Goal: Task Accomplishment & Management: Complete application form

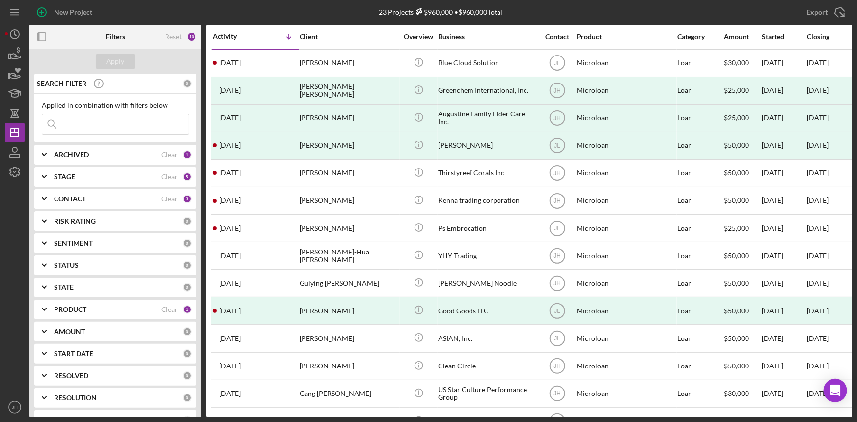
click at [82, 335] on b "AMOUNT" at bounding box center [69, 332] width 31 height 8
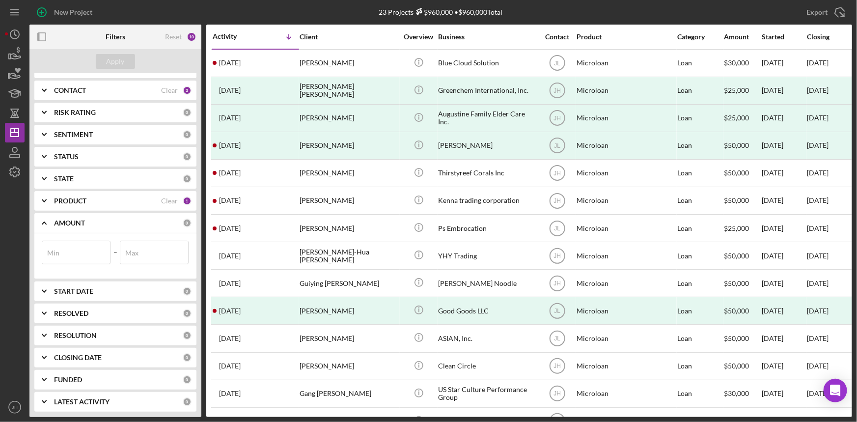
scroll to position [110, 0]
click at [74, 196] on b "PRODUCT" at bounding box center [70, 200] width 32 height 8
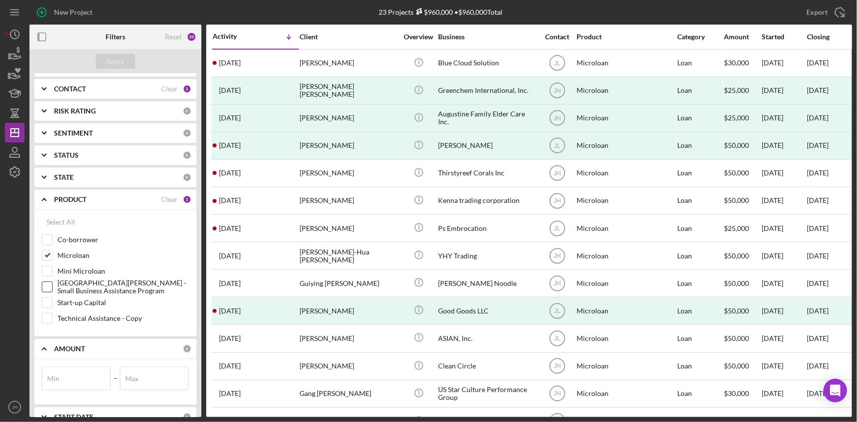
click at [80, 285] on label "[GEOGRAPHIC_DATA] - Small Business Assistance Program" at bounding box center [123, 287] width 132 height 10
click at [52, 285] on input "[GEOGRAPHIC_DATA] - Small Business Assistance Program" at bounding box center [47, 287] width 10 height 10
checkbox input "true"
click at [78, 254] on label "Microloan" at bounding box center [123, 256] width 132 height 10
click at [52, 254] on input "Microloan" at bounding box center [47, 256] width 10 height 10
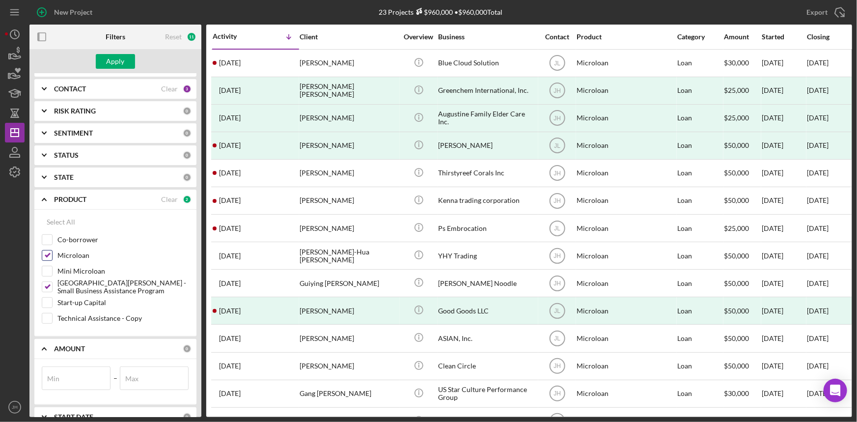
checkbox input "false"
click at [115, 61] on div "Apply" at bounding box center [116, 61] width 18 height 15
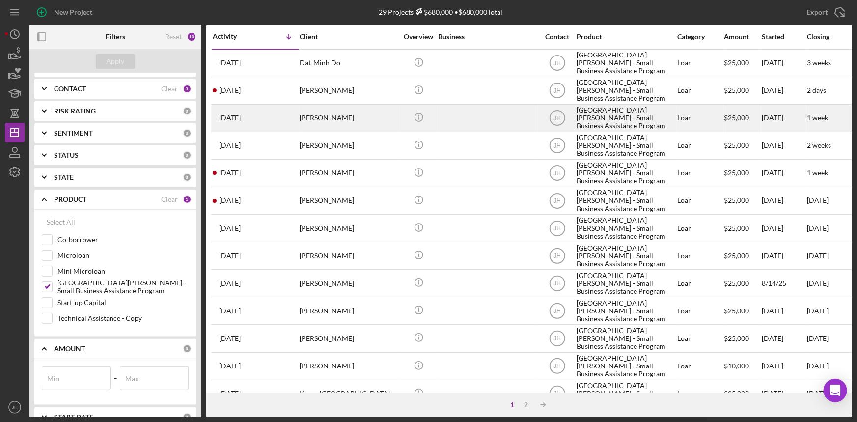
click at [369, 120] on div "[PERSON_NAME]" at bounding box center [349, 118] width 98 height 26
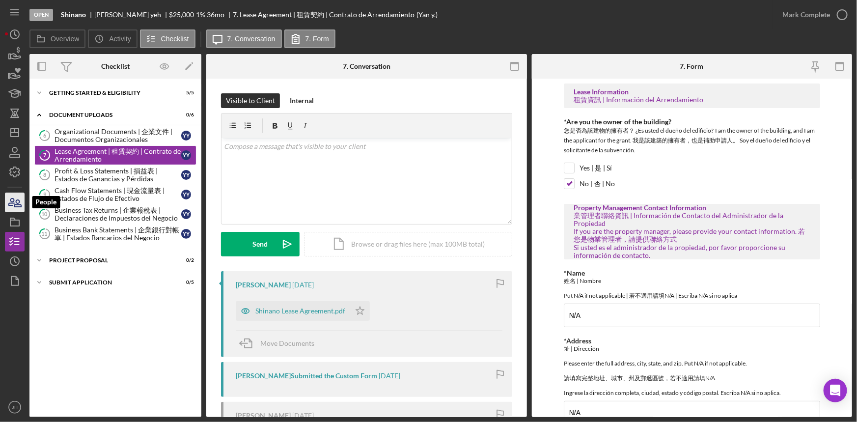
click at [23, 201] on icon "button" at bounding box center [14, 202] width 25 height 25
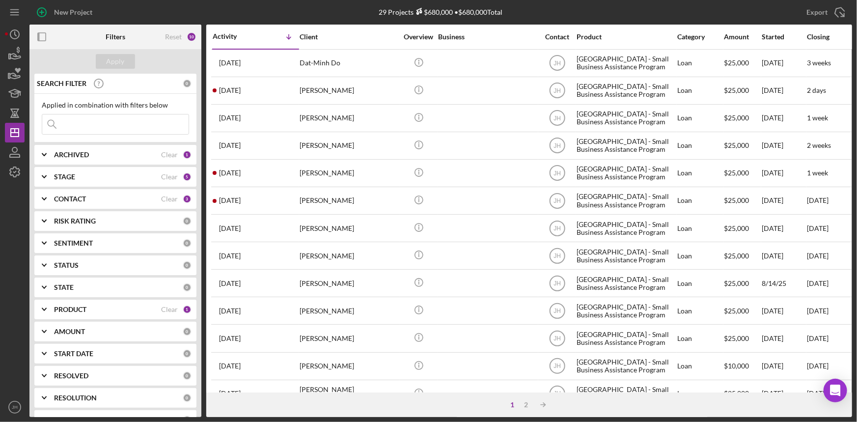
click at [86, 306] on b "PRODUCT" at bounding box center [70, 310] width 32 height 8
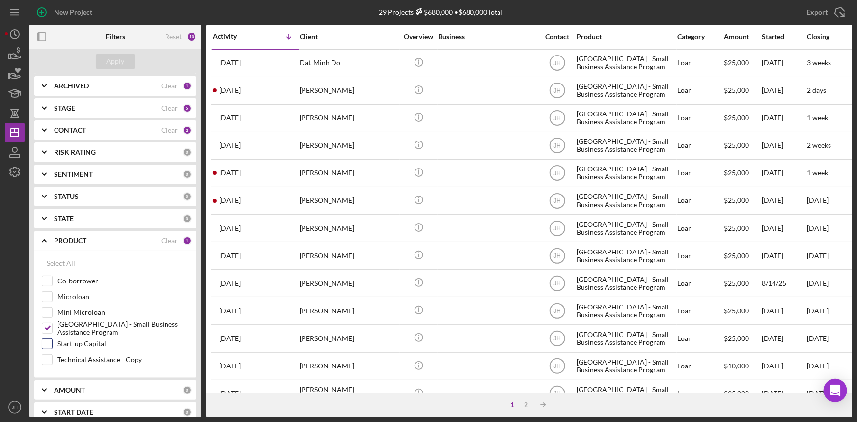
scroll to position [89, 0]
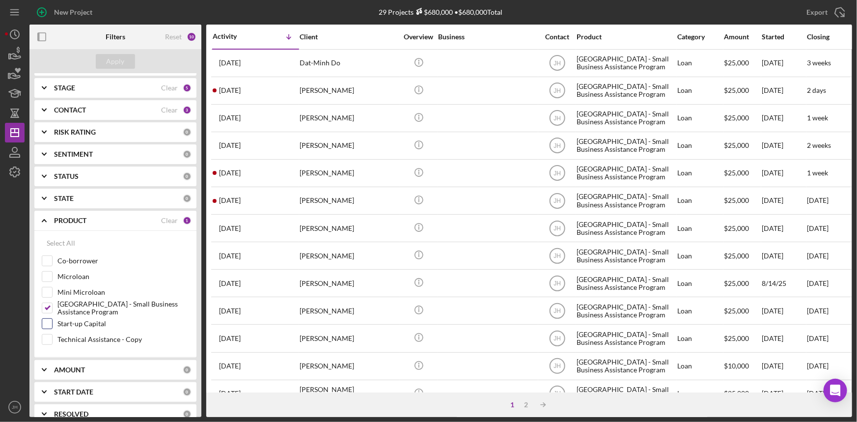
click at [98, 324] on label "Start-up Capital" at bounding box center [123, 324] width 132 height 10
click at [52, 324] on input "Start-up Capital" at bounding box center [47, 324] width 10 height 10
checkbox input "true"
click at [91, 313] on label "[GEOGRAPHIC_DATA] - Small Business Assistance Program" at bounding box center [123, 308] width 132 height 10
click at [52, 313] on input "[GEOGRAPHIC_DATA] - Small Business Assistance Program" at bounding box center [47, 308] width 10 height 10
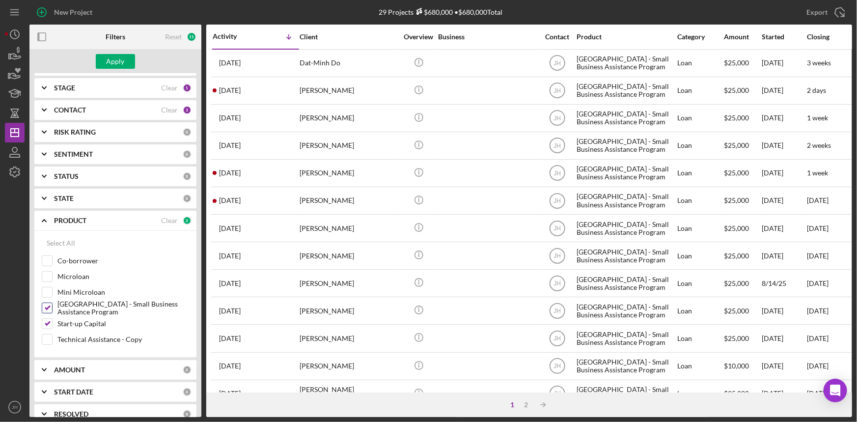
checkbox input "false"
click at [115, 64] on div "Apply" at bounding box center [116, 61] width 18 height 15
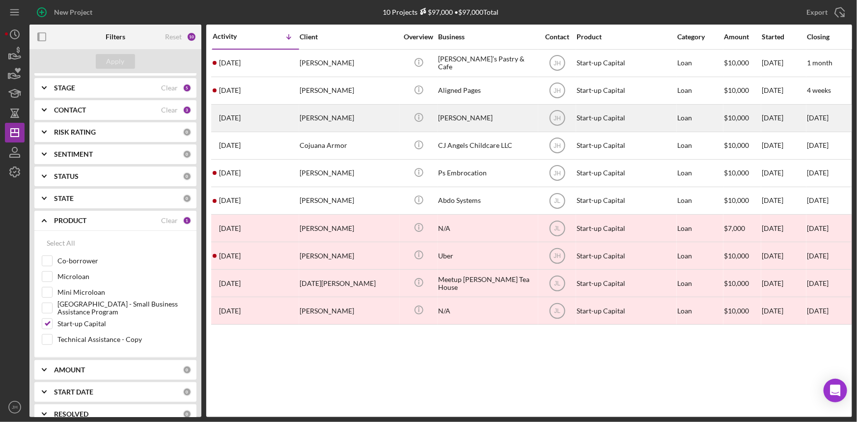
click at [348, 121] on div "[PERSON_NAME]" at bounding box center [349, 118] width 98 height 26
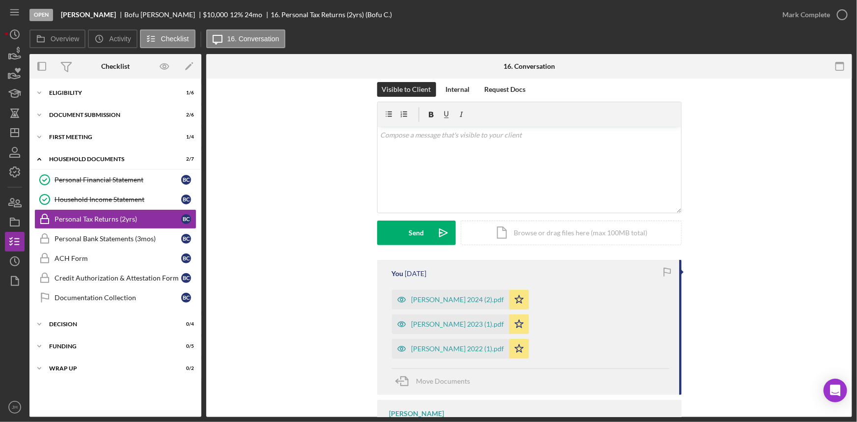
scroll to position [166, 0]
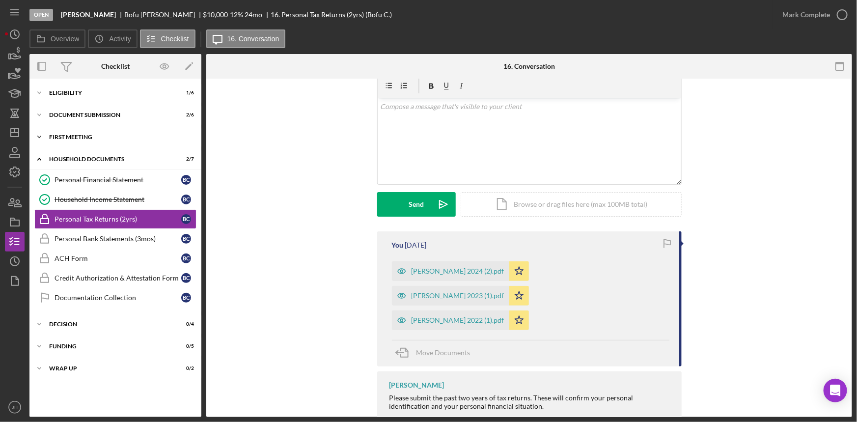
click at [115, 142] on div "Icon/Expander First Meeting 1 / 4" at bounding box center [115, 137] width 172 height 20
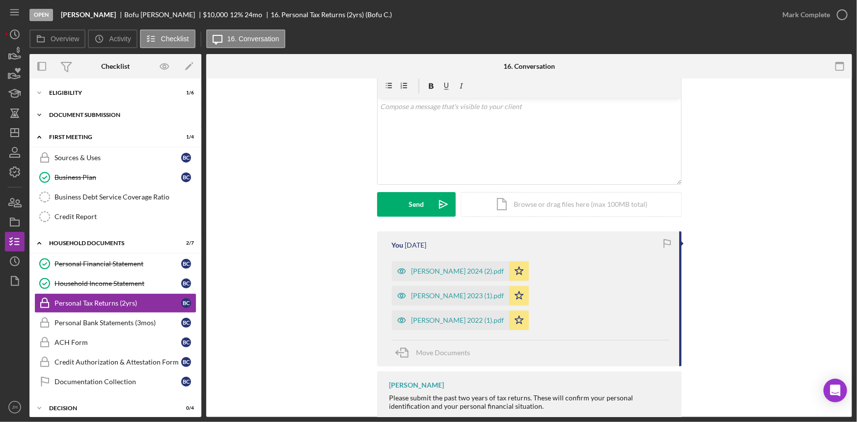
click at [123, 113] on div "Document Submission" at bounding box center [119, 115] width 140 height 6
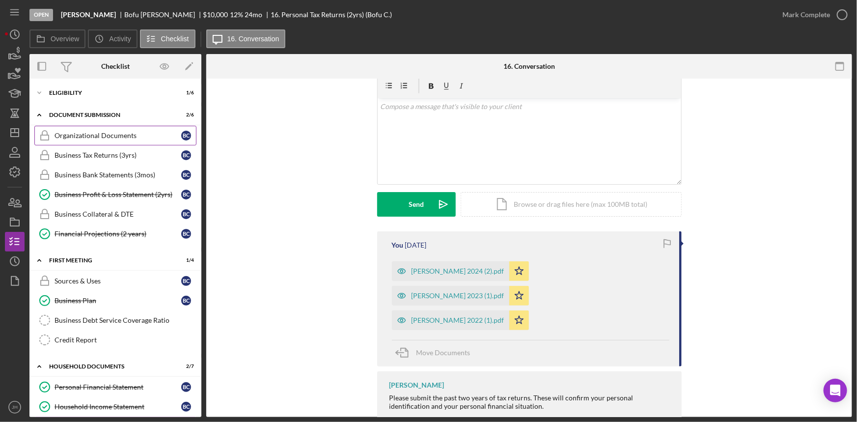
click at [121, 136] on div "Organizational Documents" at bounding box center [118, 136] width 127 height 8
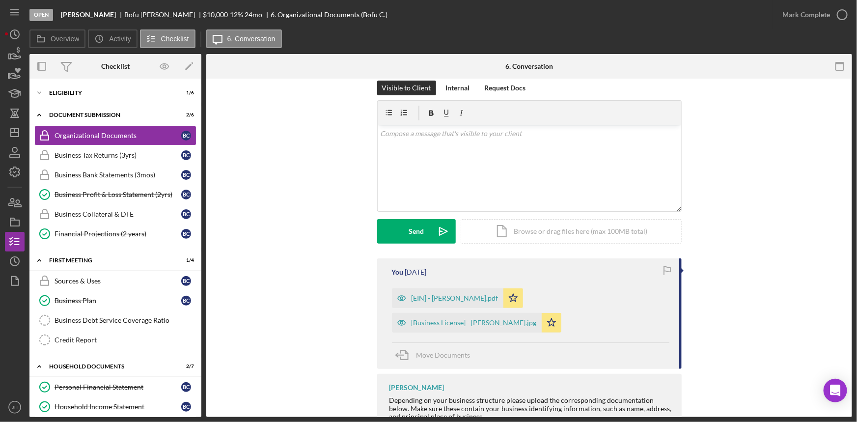
scroll to position [268, 0]
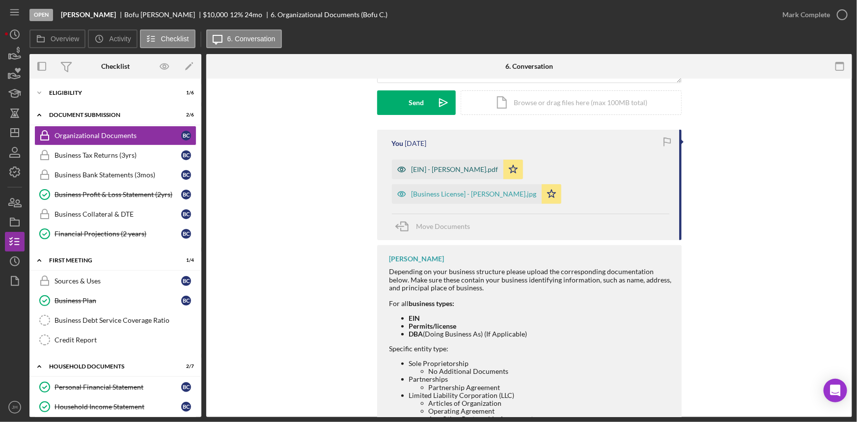
click at [444, 170] on div "[EIN] - [PERSON_NAME].pdf" at bounding box center [455, 170] width 87 height 8
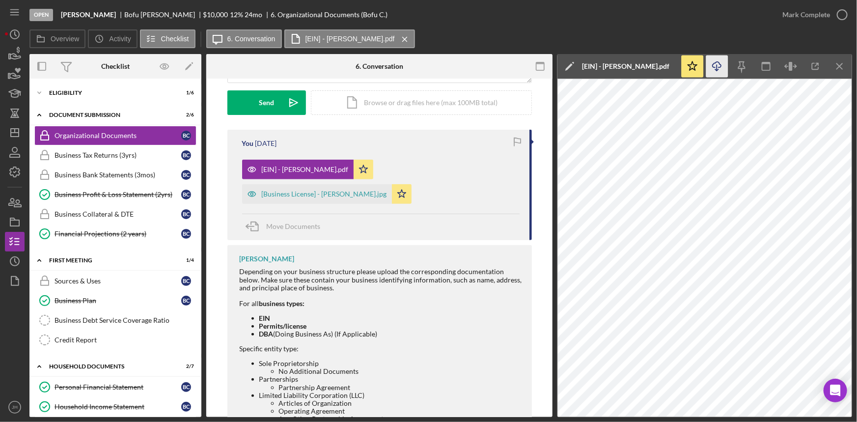
click at [722, 69] on icon "Icon/Download" at bounding box center [718, 67] width 22 height 22
click at [387, 190] on div "[Business License] - [PERSON_NAME].jpg" at bounding box center [324, 194] width 125 height 8
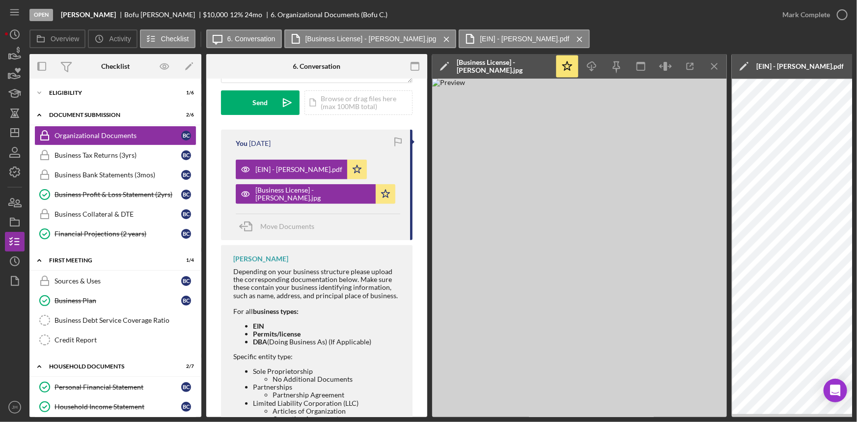
scroll to position [190, 0]
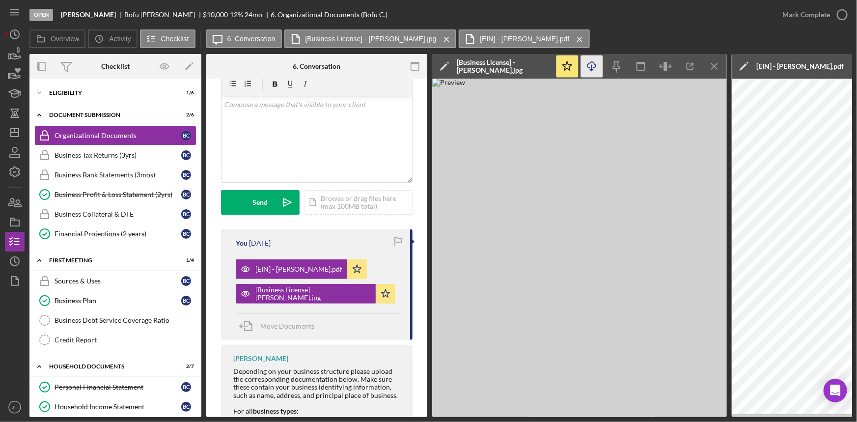
click at [597, 68] on icon "Icon/Download" at bounding box center [592, 67] width 22 height 22
click at [133, 196] on div "Business Profit & Loss Statement (2yrs)" at bounding box center [118, 195] width 127 height 8
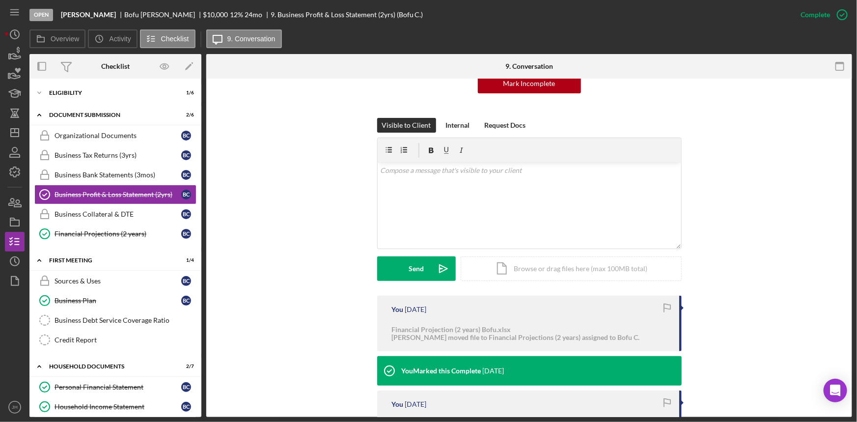
scroll to position [223, 0]
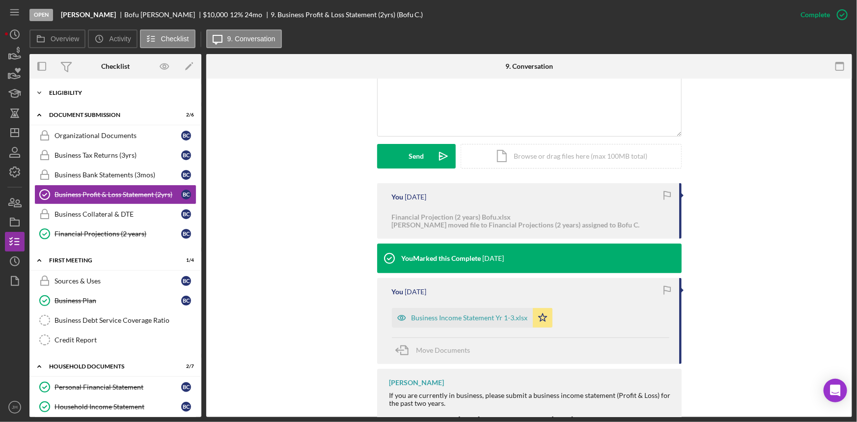
click at [98, 97] on div "Icon/Expander Eligibility 1 / 6" at bounding box center [115, 93] width 172 height 20
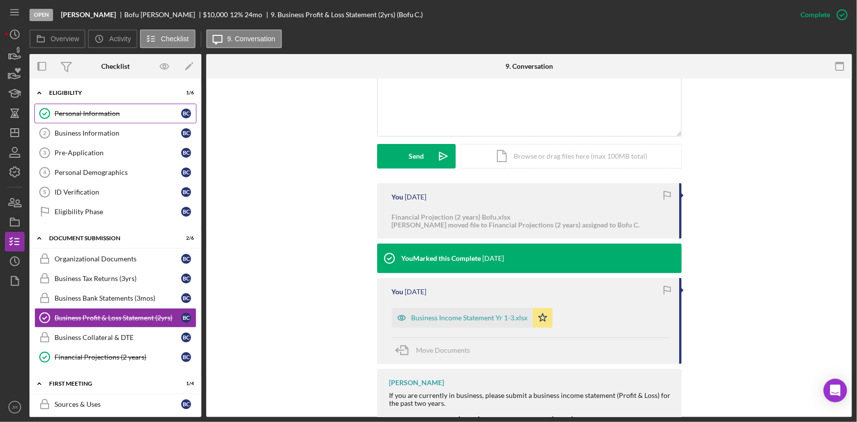
click at [114, 118] on link "Personal Information Personal Information B C" at bounding box center [115, 114] width 162 height 20
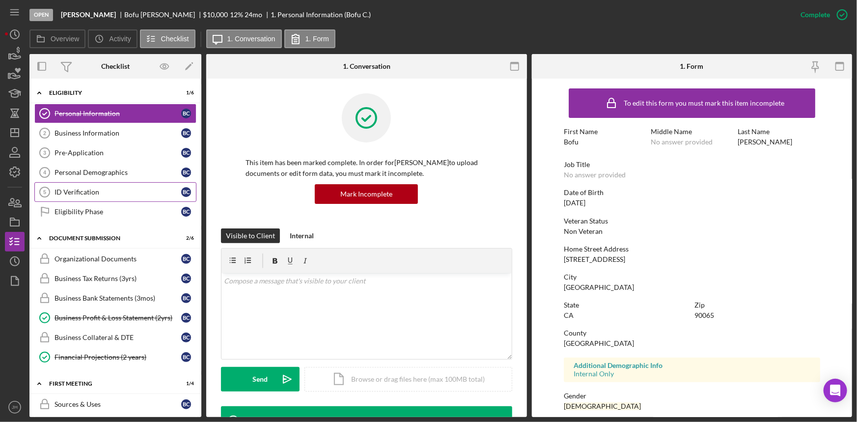
click at [127, 193] on div "ID Verification" at bounding box center [118, 192] width 127 height 8
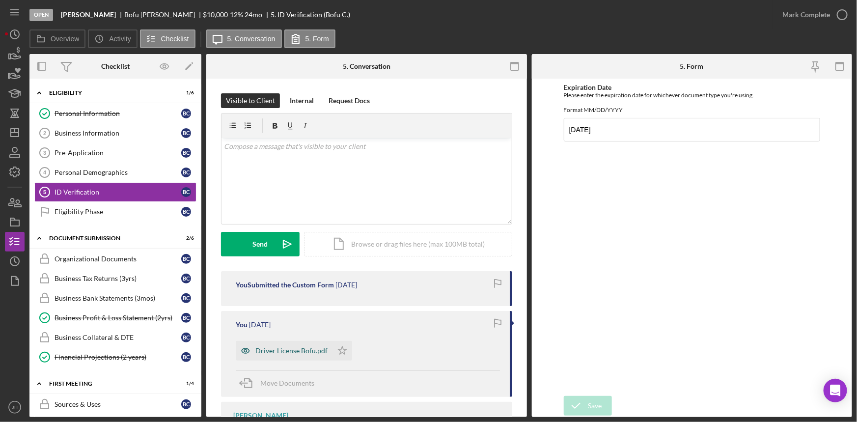
click at [295, 343] on div "Driver License Bofu.pdf" at bounding box center [284, 351] width 97 height 20
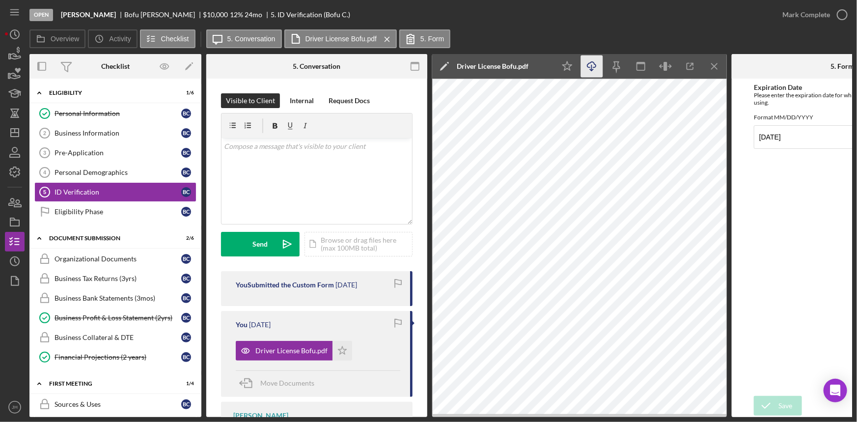
click at [585, 72] on icon "Icon/Download" at bounding box center [592, 67] width 22 height 22
click at [123, 343] on link "Business Collateral & DTE Business Collateral & DTE B C" at bounding box center [115, 338] width 162 height 20
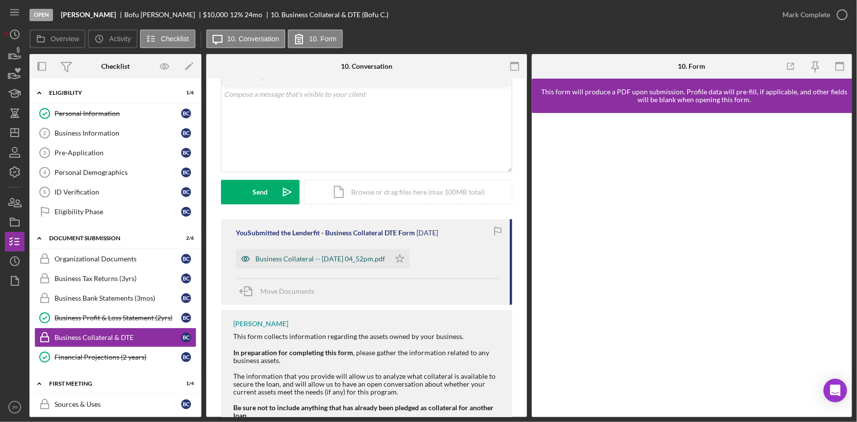
click at [325, 259] on div "Business Collateral -- [DATE] 04_52pm.pdf" at bounding box center [321, 259] width 130 height 8
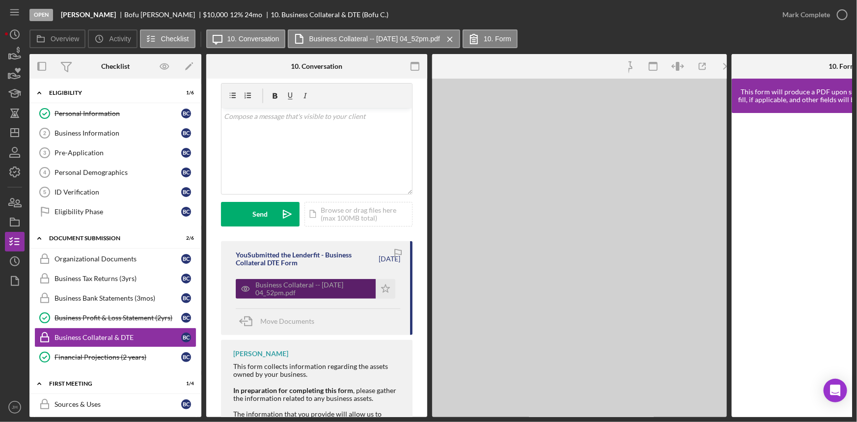
scroll to position [200, 0]
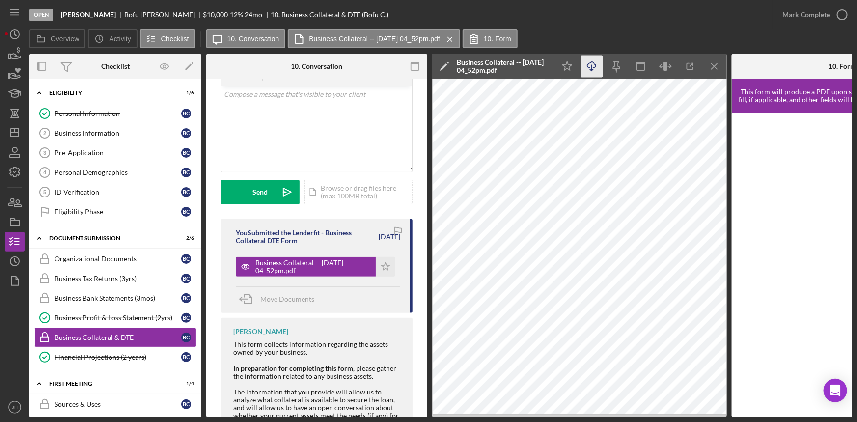
click at [594, 64] on icon "Icon/Download" at bounding box center [592, 67] width 22 height 22
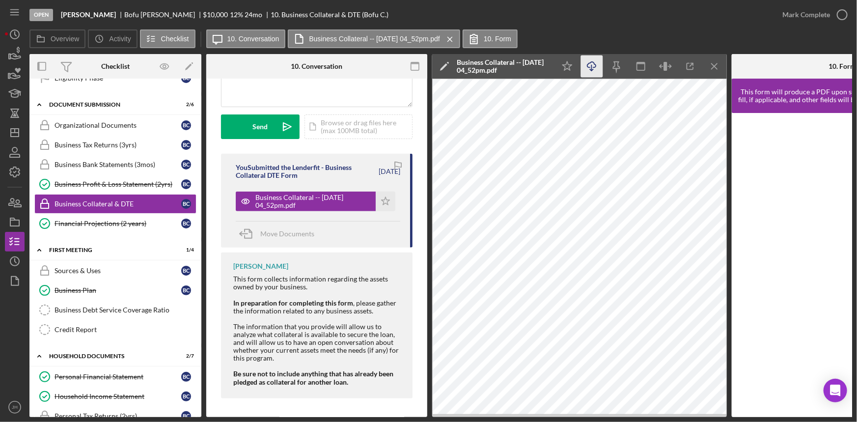
scroll to position [269, 0]
click at [113, 270] on div "Sources & Uses" at bounding box center [118, 271] width 127 height 8
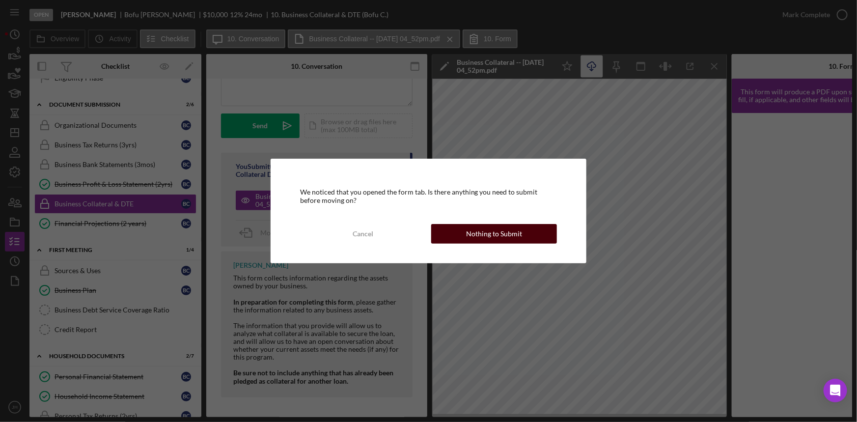
click at [455, 229] on button "Nothing to Submit" at bounding box center [494, 234] width 126 height 20
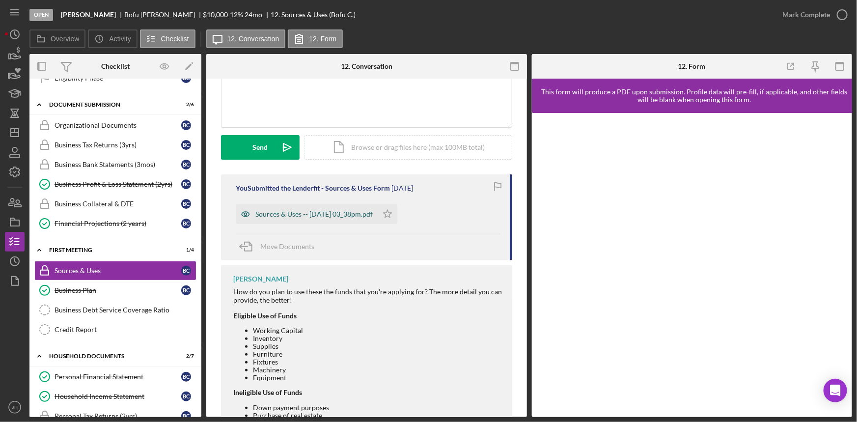
click at [341, 212] on div "Sources & Uses -- [DATE] 03_38pm.pdf" at bounding box center [314, 214] width 117 height 8
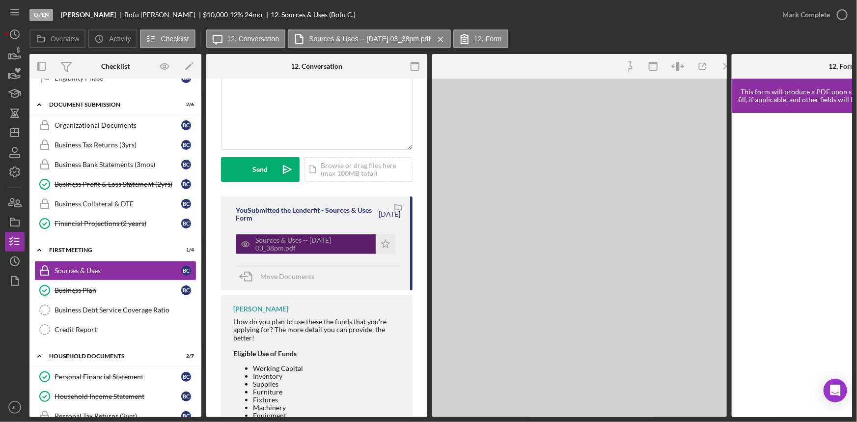
scroll to position [245, 0]
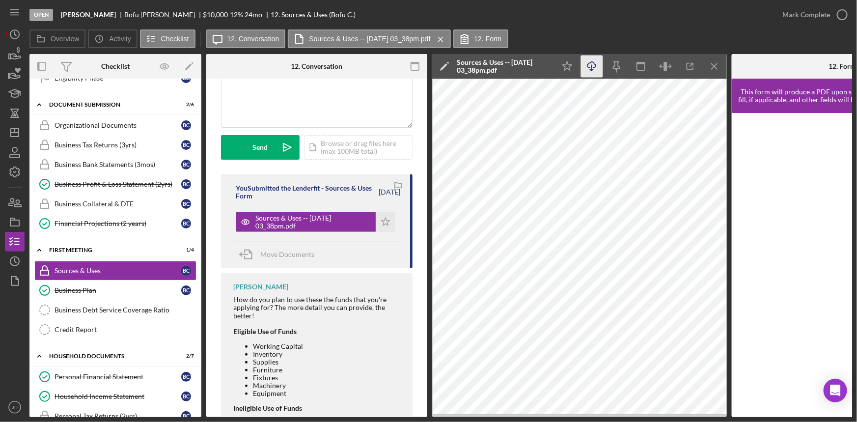
click at [594, 70] on icon "Icon/Download" at bounding box center [592, 67] width 22 height 22
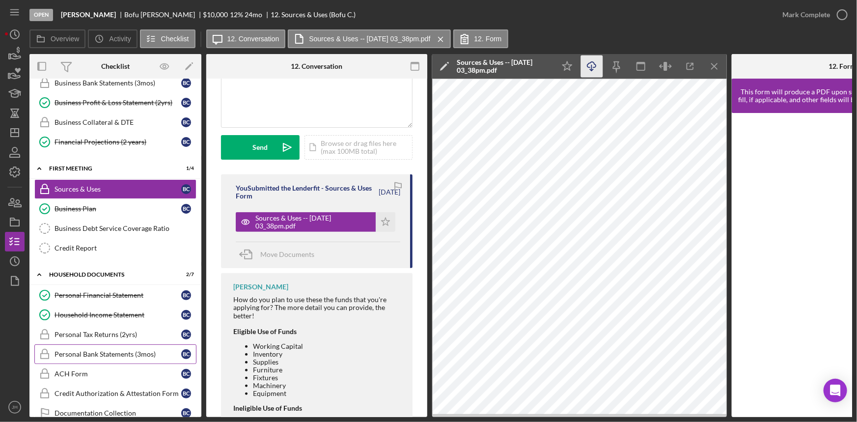
scroll to position [223, 0]
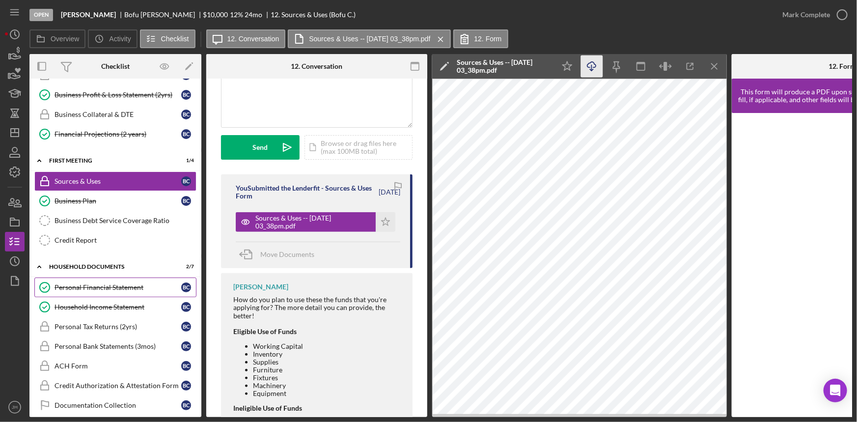
click at [122, 286] on div "Personal Financial Statement" at bounding box center [118, 288] width 127 height 8
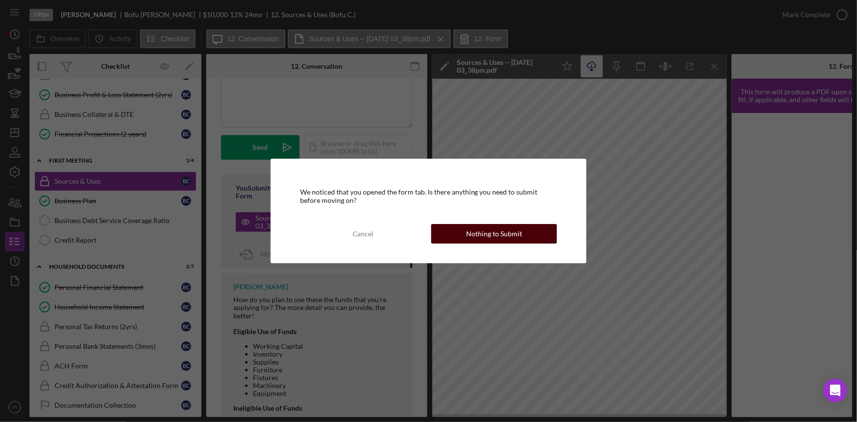
click at [516, 234] on div "Nothing to Submit" at bounding box center [494, 234] width 56 height 20
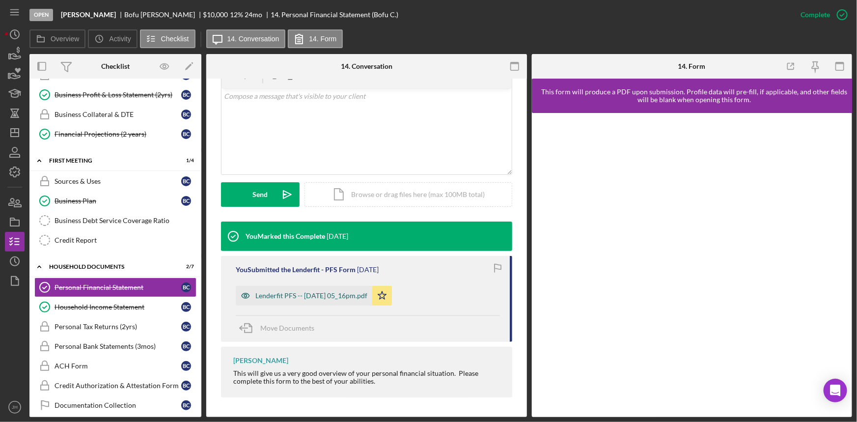
click at [363, 296] on div "Lenderfit PFS -- [DATE] 05_16pm.pdf" at bounding box center [312, 296] width 112 height 8
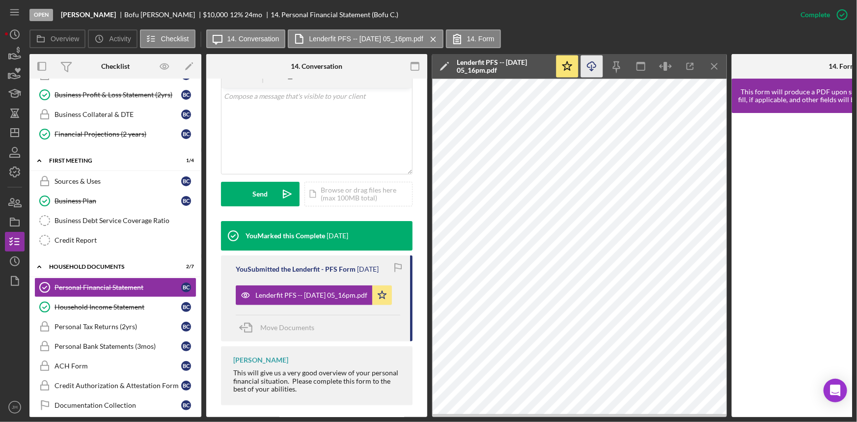
click at [594, 69] on icon "Icon/Download" at bounding box center [592, 67] width 22 height 22
click at [100, 297] on link "Household Income Statement Household Income Statement B C" at bounding box center [115, 307] width 162 height 20
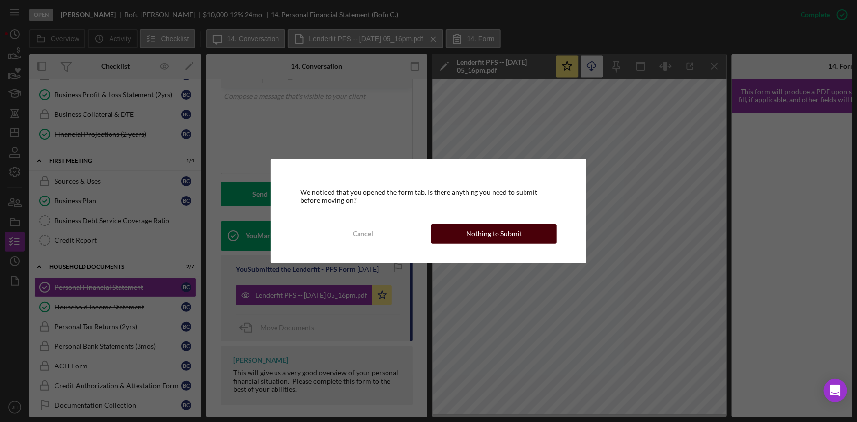
click at [475, 241] on div "Nothing to Submit" at bounding box center [494, 234] width 56 height 20
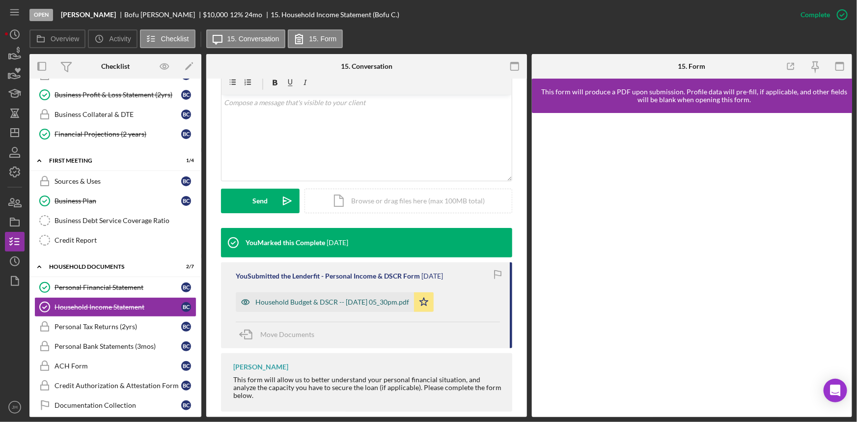
click at [387, 304] on div "Household Budget & DSCR -- [DATE] 05_30pm.pdf" at bounding box center [333, 302] width 154 height 8
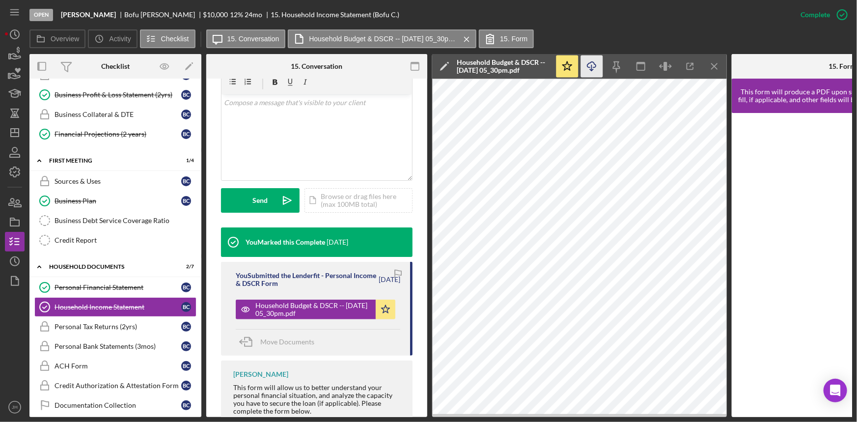
click at [598, 66] on icon "Icon/Download" at bounding box center [592, 67] width 22 height 22
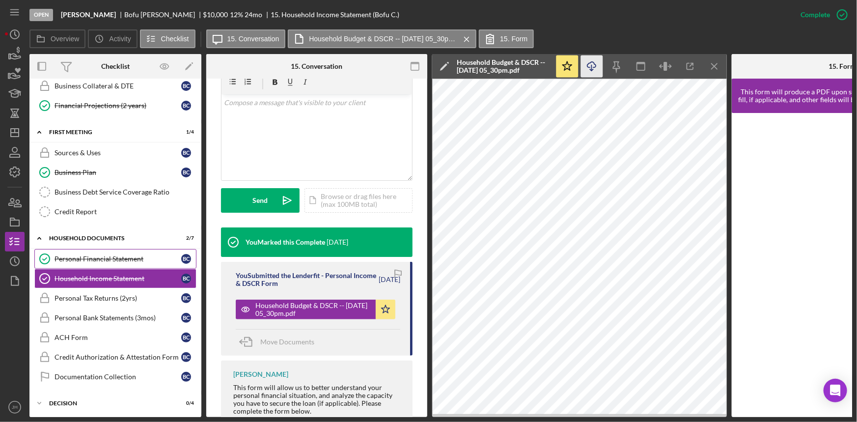
scroll to position [268, 0]
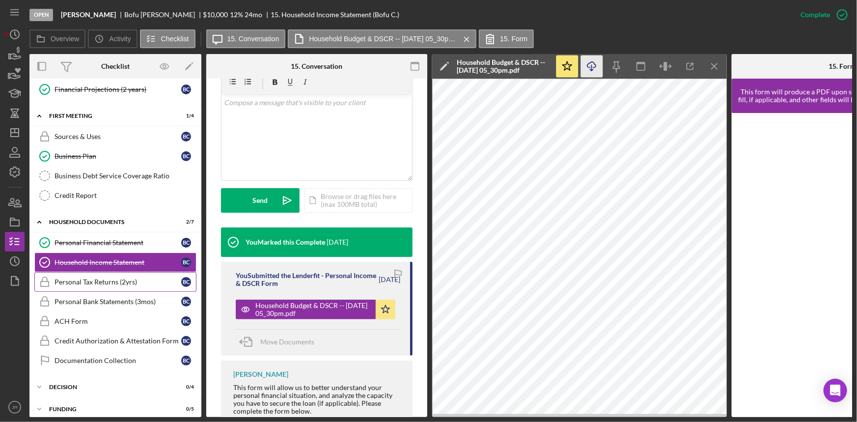
click at [90, 279] on div "Personal Tax Returns (2yrs)" at bounding box center [118, 282] width 127 height 8
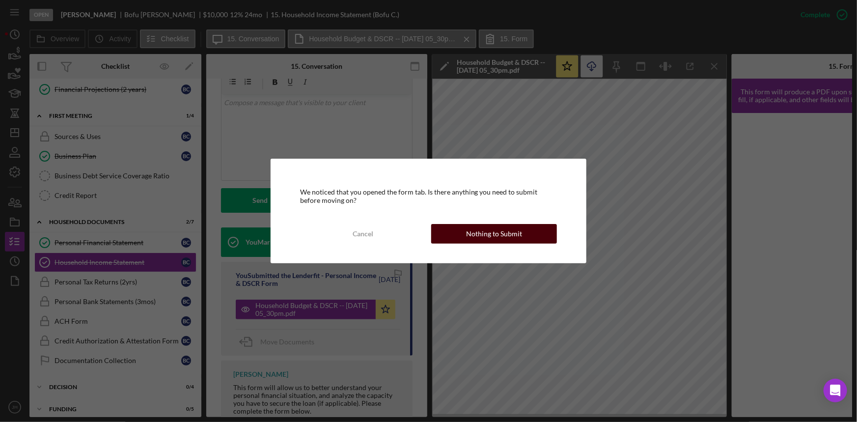
click at [475, 230] on div "Nothing to Submit" at bounding box center [494, 234] width 56 height 20
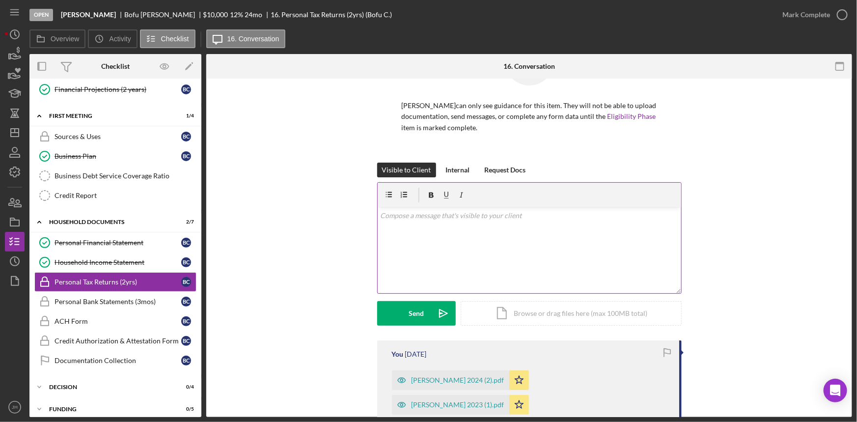
scroll to position [134, 0]
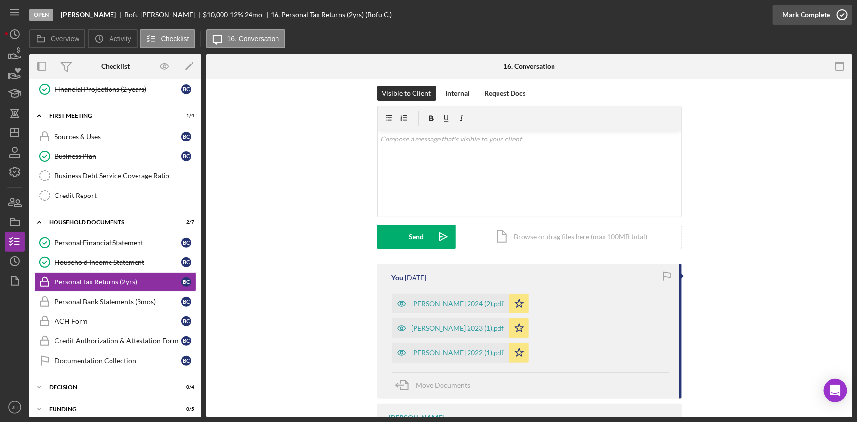
click at [840, 12] on icon "button" at bounding box center [842, 14] width 25 height 25
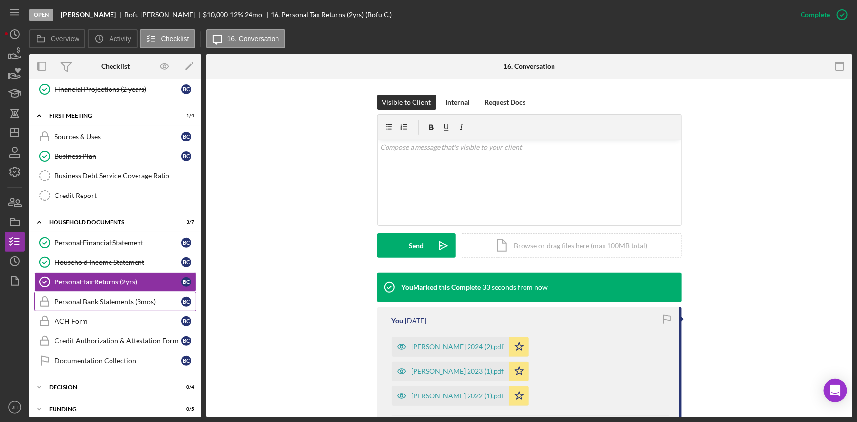
click at [120, 292] on link "Personal Bank Statements (3mos) Personal Bank Statements (3mos) B C" at bounding box center [115, 302] width 162 height 20
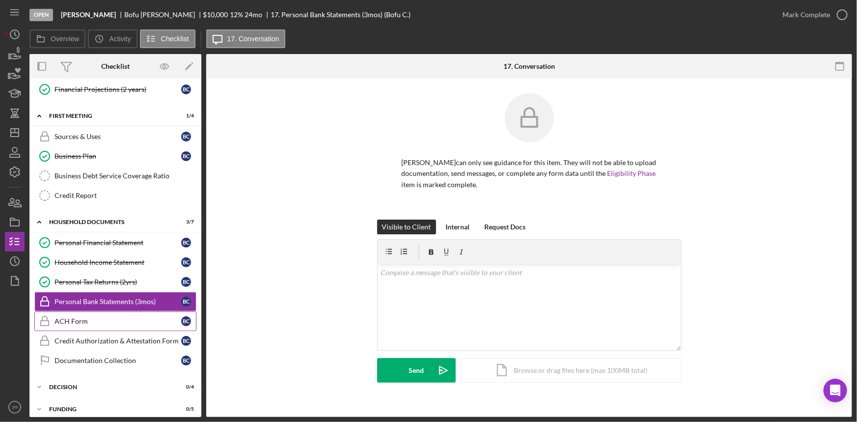
click at [116, 317] on div "ACH Form" at bounding box center [118, 321] width 127 height 8
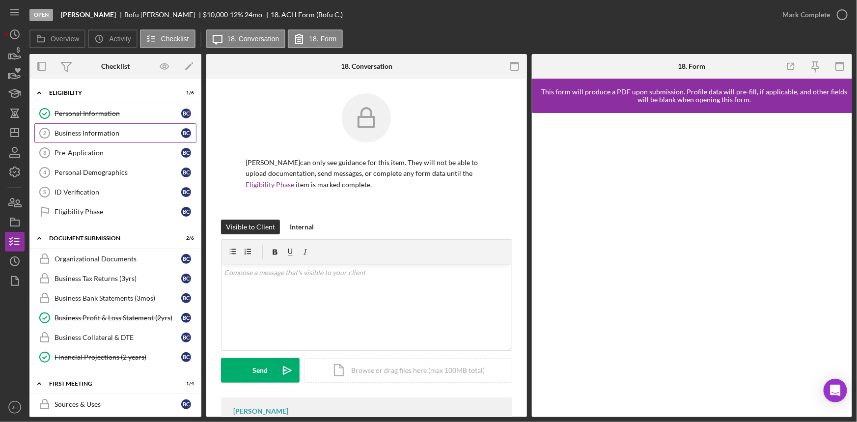
click at [122, 133] on div "Business Information" at bounding box center [118, 133] width 127 height 8
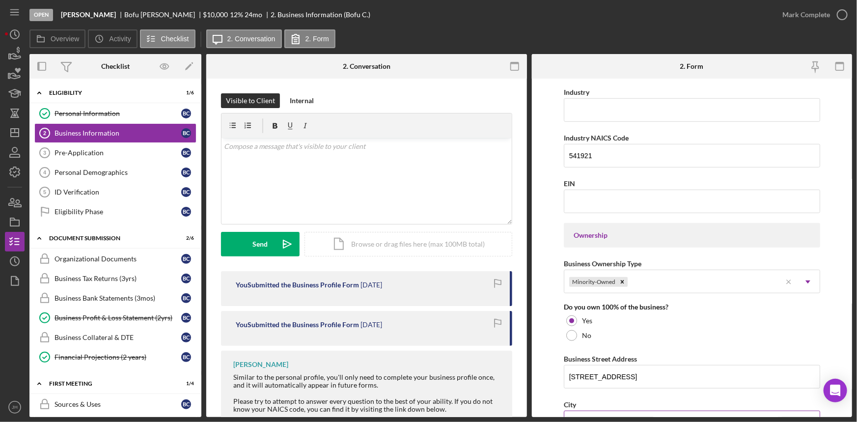
scroll to position [304, 0]
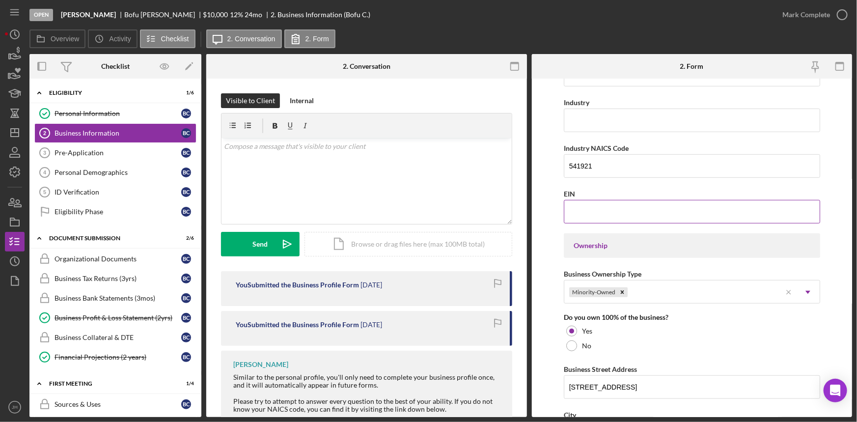
click at [663, 208] on input "EIN" at bounding box center [692, 212] width 256 height 24
type input "[US_EMPLOYER_IDENTIFICATION_NUMBER]"
click at [650, 194] on div "EIN" at bounding box center [692, 194] width 256 height 12
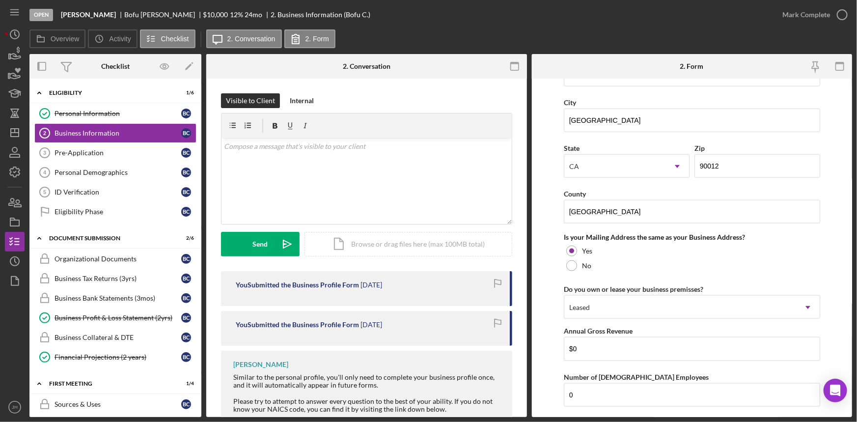
scroll to position [750, 0]
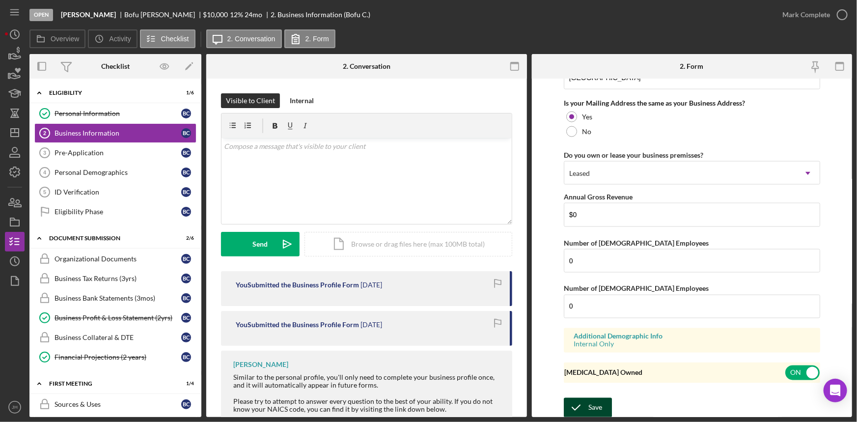
click at [592, 405] on div "Save" at bounding box center [596, 408] width 14 height 20
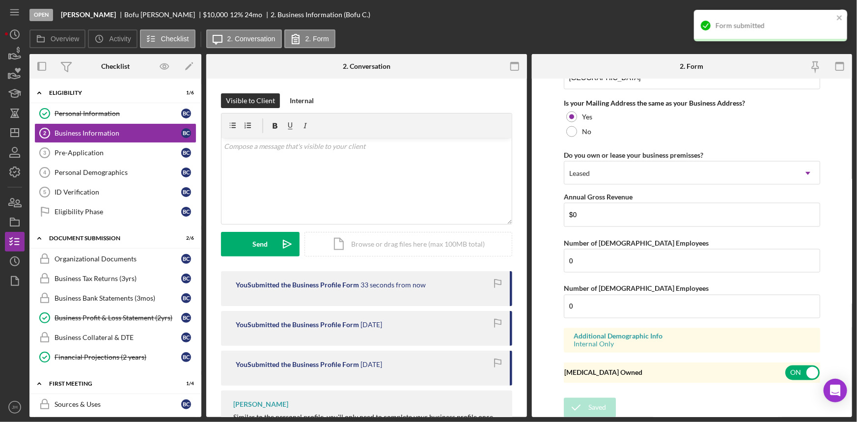
click at [835, 17] on div "Form submitted" at bounding box center [770, 25] width 153 height 31
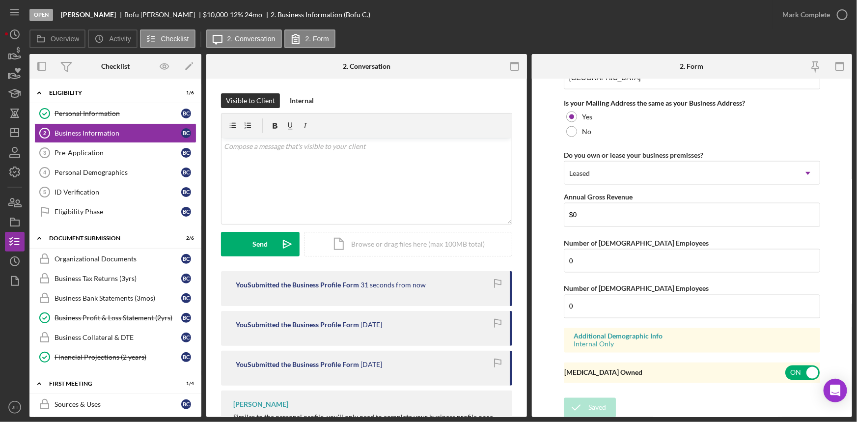
click at [0, 0] on icon "button" at bounding box center [0, 0] width 0 height 0
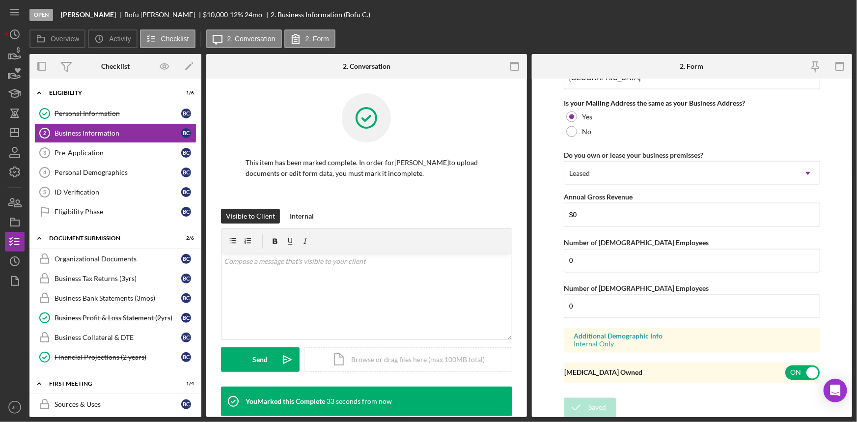
scroll to position [402, 0]
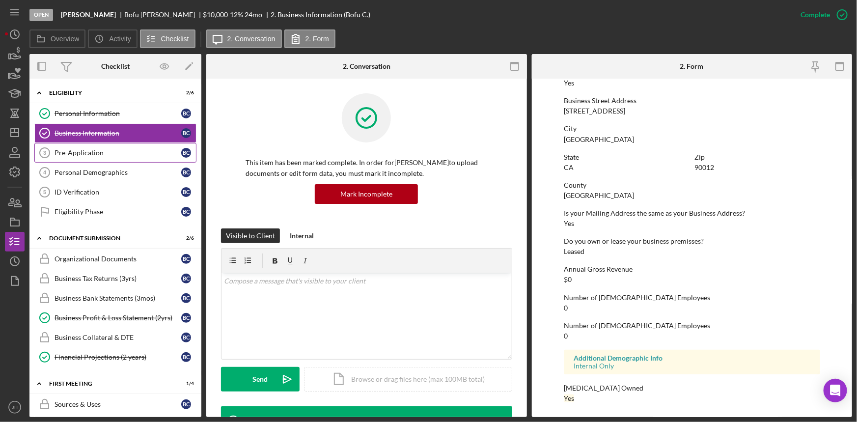
click at [119, 152] on div "Pre-Application" at bounding box center [118, 153] width 127 height 8
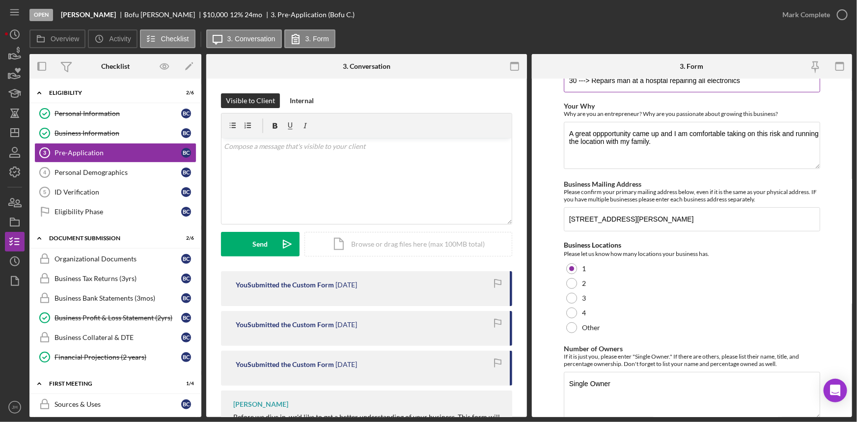
scroll to position [265, 0]
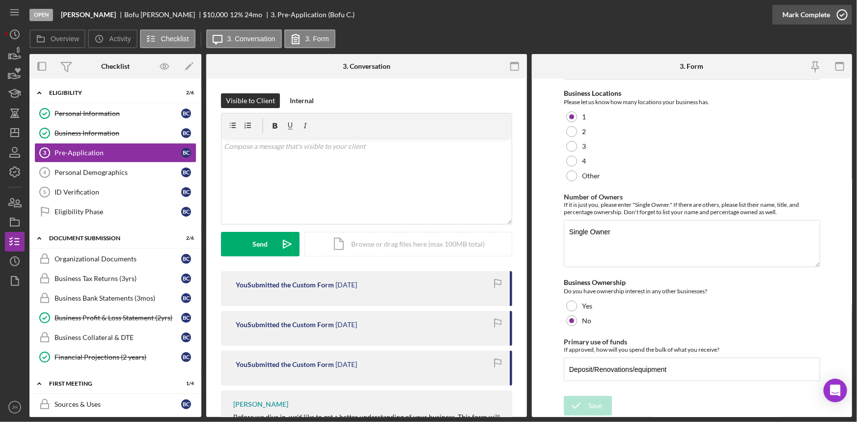
click at [806, 12] on div "Mark Complete" at bounding box center [807, 15] width 48 height 20
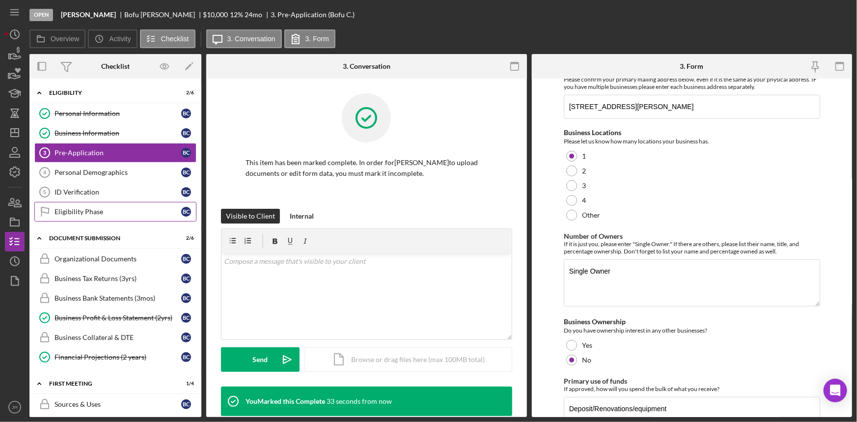
scroll to position [304, 0]
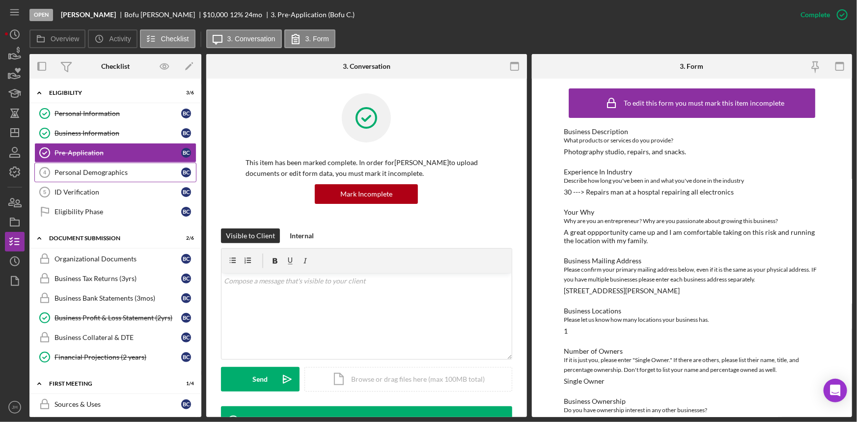
click at [119, 175] on div "Personal Demographics" at bounding box center [118, 173] width 127 height 8
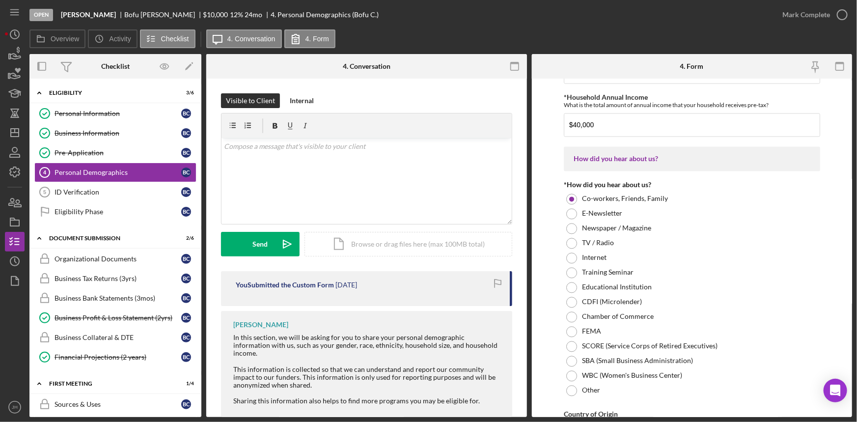
scroll to position [1059, 0]
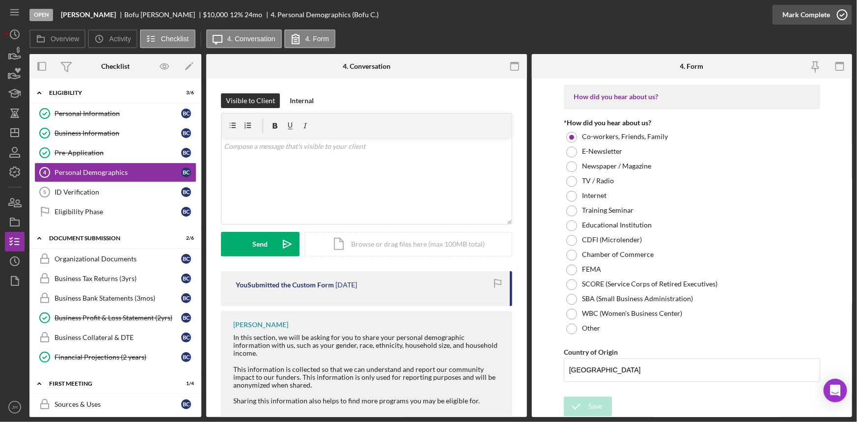
click at [813, 15] on div "Mark Complete" at bounding box center [807, 15] width 48 height 20
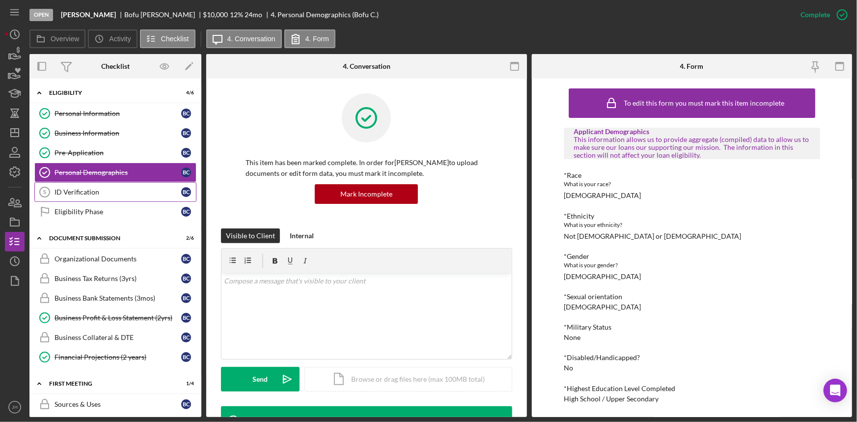
click at [69, 199] on link "ID Verification 5 ID Verification B C" at bounding box center [115, 192] width 162 height 20
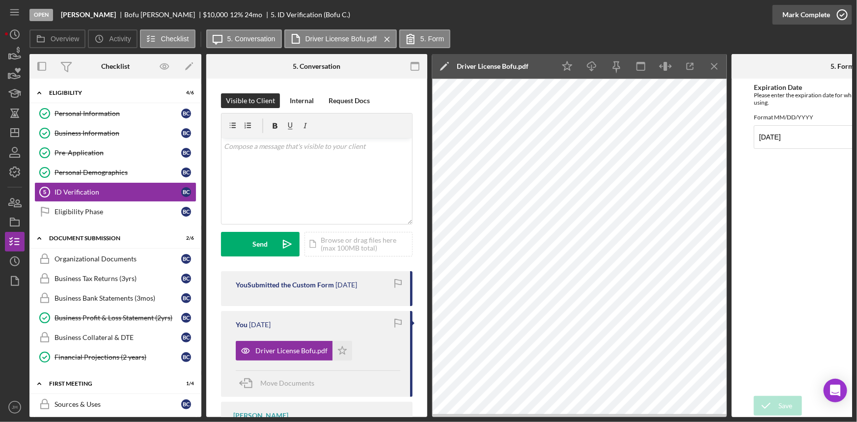
click at [817, 19] on div "Mark Complete" at bounding box center [807, 15] width 48 height 20
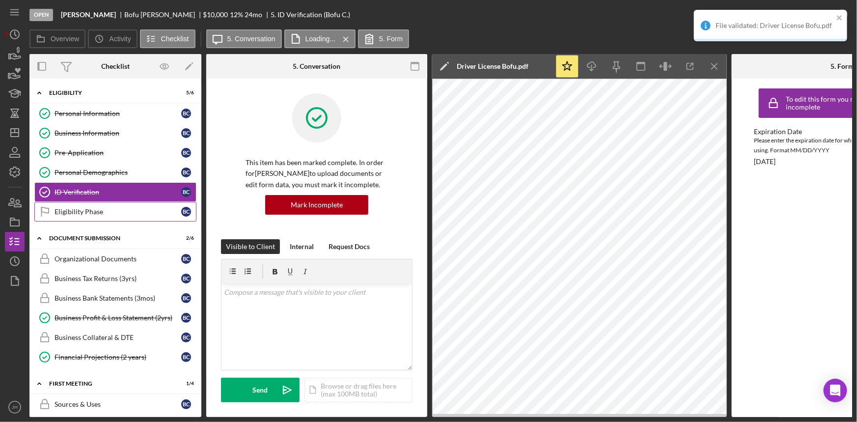
click at [129, 203] on link "Eligibility Phase Eligibility Phase B C" at bounding box center [115, 212] width 162 height 20
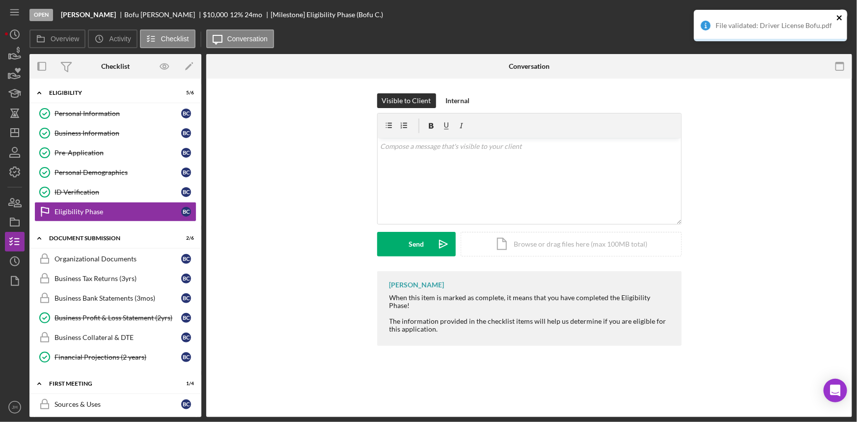
click at [841, 20] on icon "close" at bounding box center [839, 17] width 5 height 5
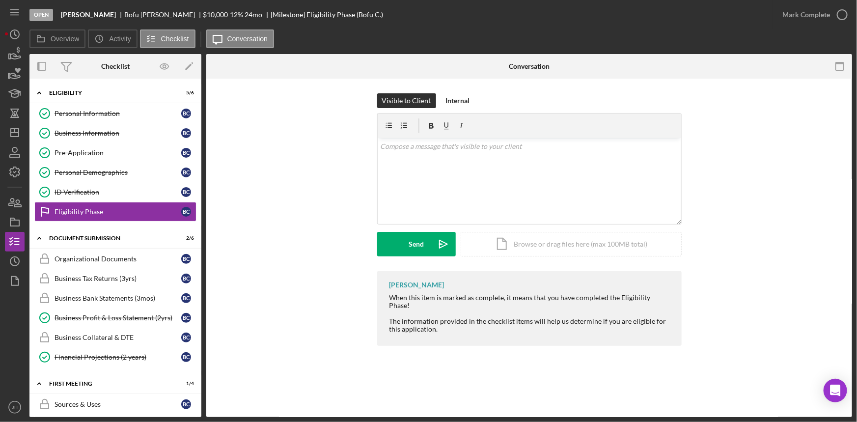
click at [0, 0] on icon "button" at bounding box center [0, 0] width 0 height 0
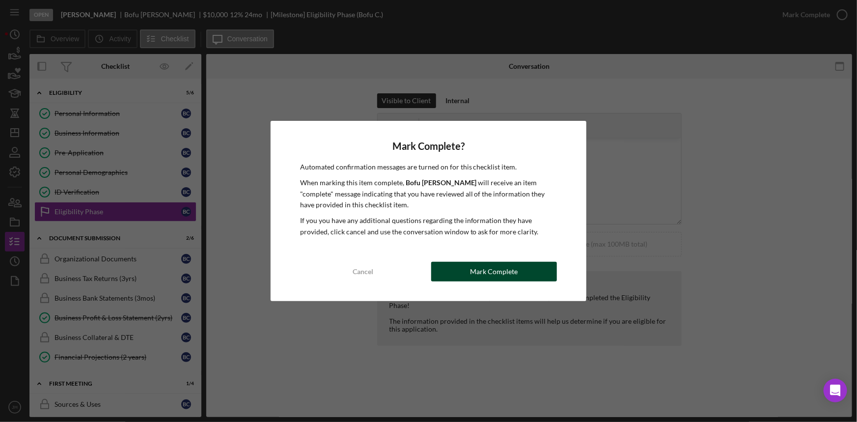
click at [503, 272] on div "Mark Complete" at bounding box center [494, 272] width 48 height 20
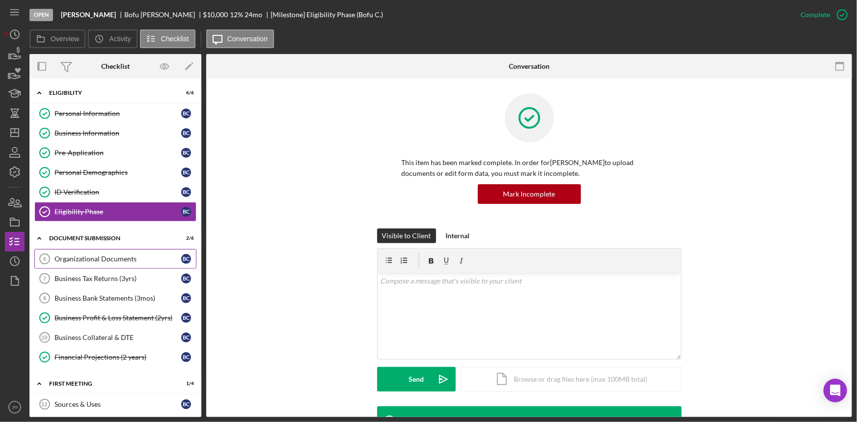
click at [113, 264] on link "Organizational Documents 6 Organizational Documents B C" at bounding box center [115, 259] width 162 height 20
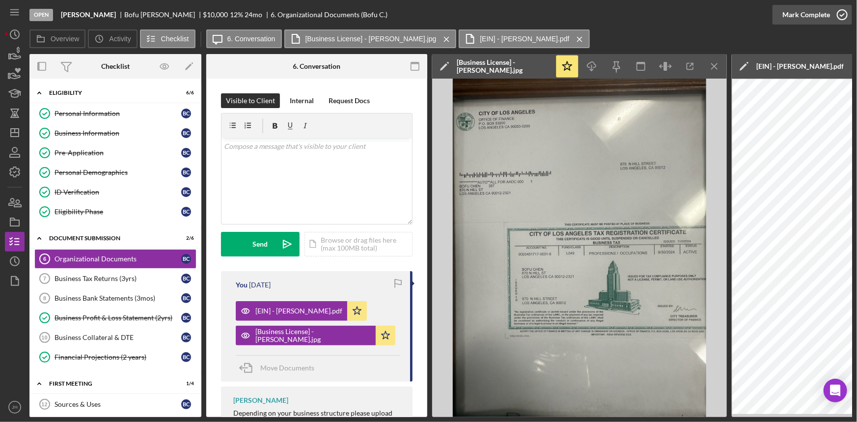
click at [844, 11] on icon "button" at bounding box center [842, 14] width 25 height 25
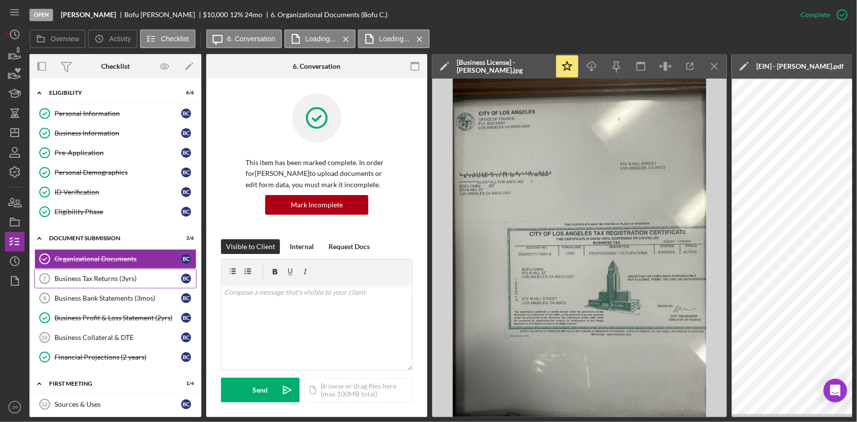
click at [120, 276] on div "Business Tax Returns (3yrs)" at bounding box center [118, 279] width 127 height 8
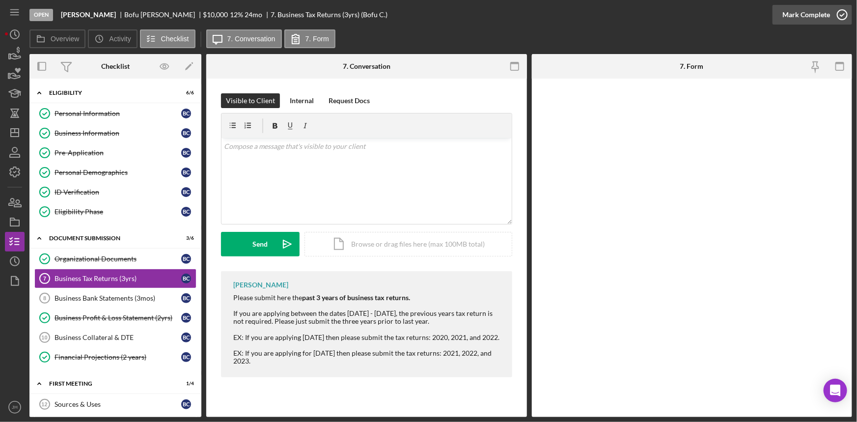
click at [826, 17] on div "Mark Complete" at bounding box center [807, 15] width 48 height 20
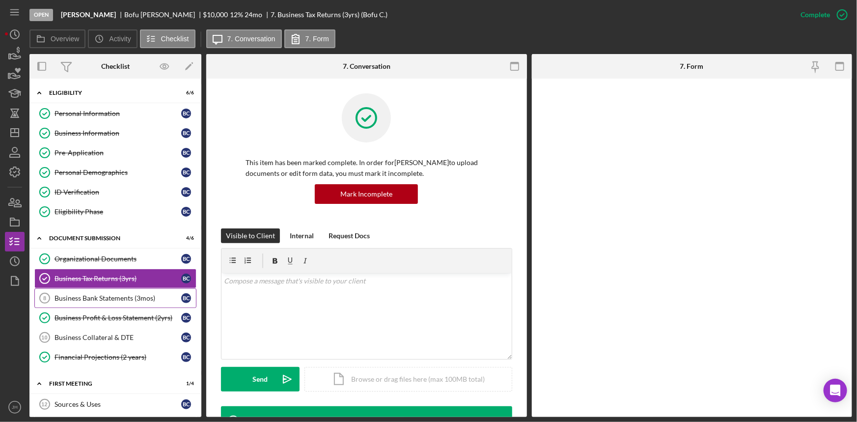
click at [122, 296] on div "Business Bank Statements (3mos)" at bounding box center [118, 298] width 127 height 8
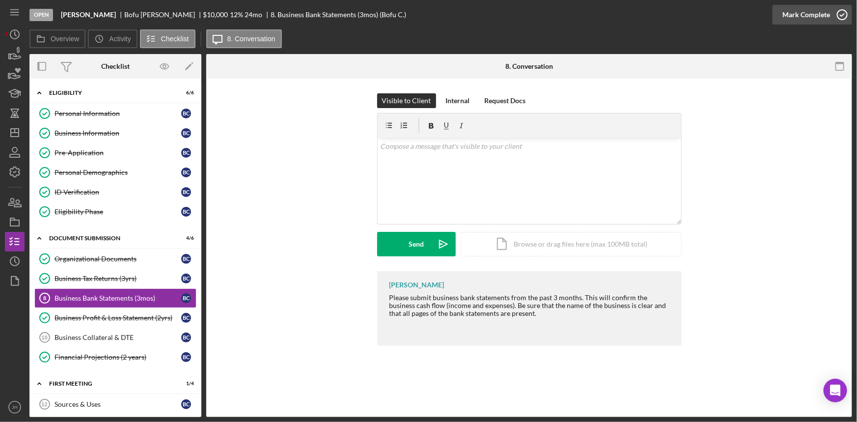
click at [827, 20] on div "Mark Complete" at bounding box center [807, 15] width 48 height 20
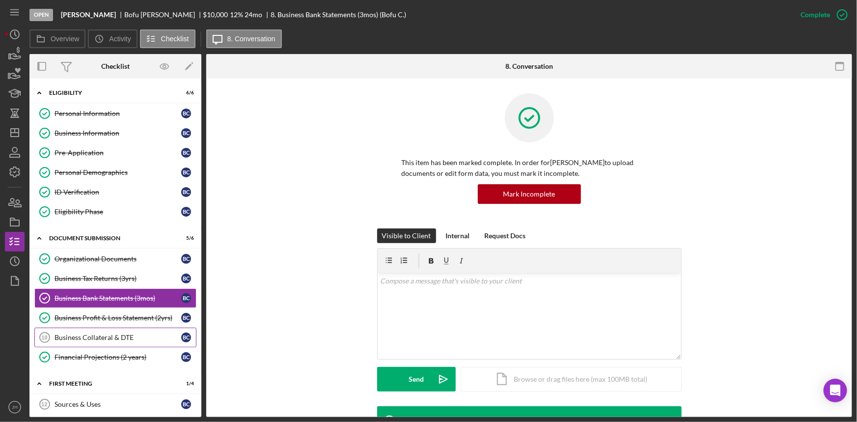
click at [122, 341] on link "Business Collateral & DTE 10 Business Collateral & DTE B C" at bounding box center [115, 338] width 162 height 20
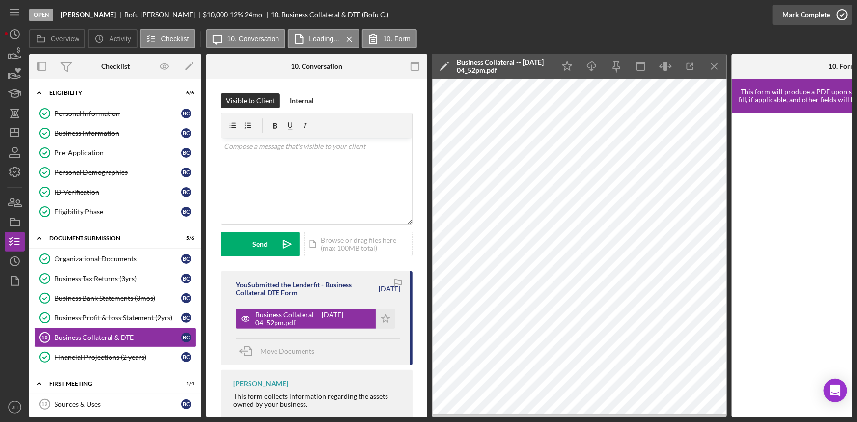
click at [820, 11] on div "Mark Complete" at bounding box center [807, 15] width 48 height 20
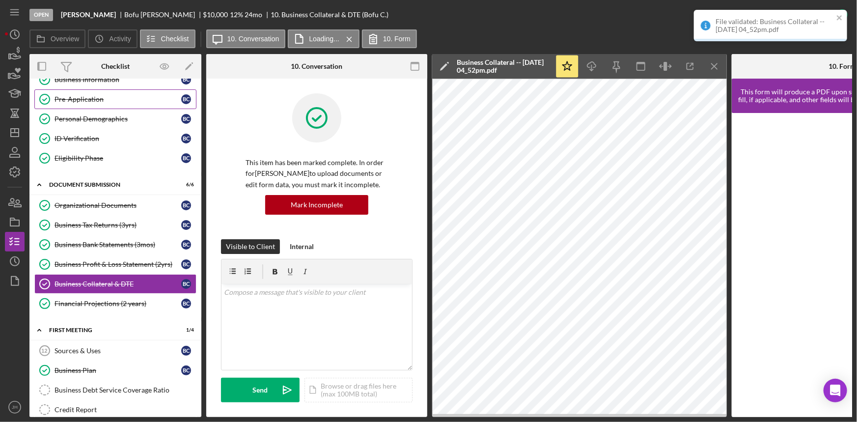
scroll to position [134, 0]
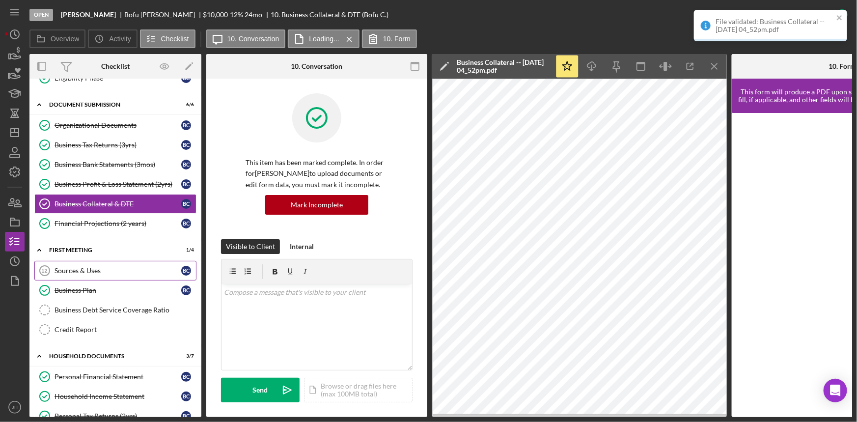
click at [98, 267] on div "Sources & Uses" at bounding box center [118, 271] width 127 height 8
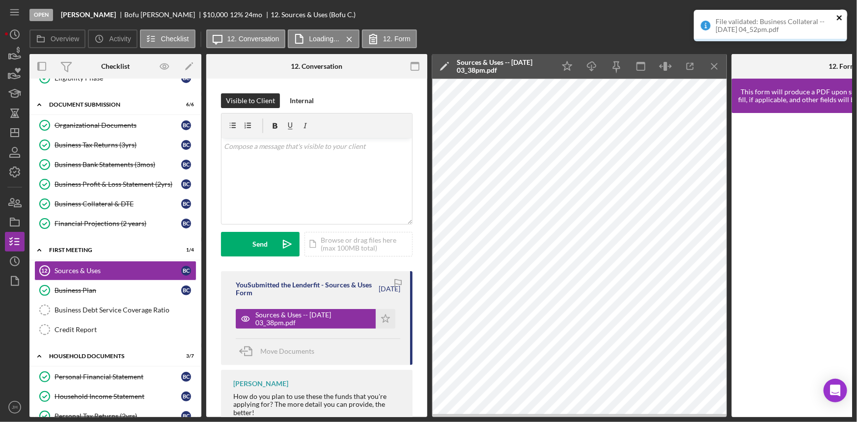
click at [840, 17] on icon "close" at bounding box center [839, 17] width 5 height 5
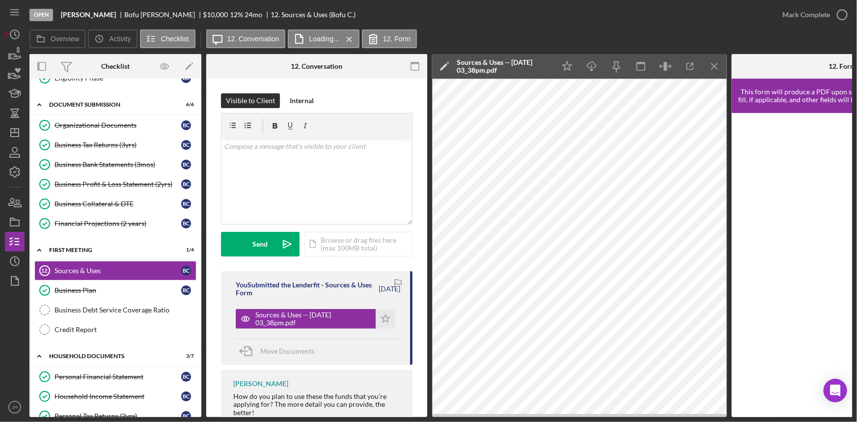
click at [840, 14] on div "Open Bofu [PERSON_NAME] Bofu [PERSON_NAME] $10,000 $10,000 12 % 24 mo 12. Sourc…" at bounding box center [428, 211] width 857 height 422
click at [0, 0] on icon "button" at bounding box center [0, 0] width 0 height 0
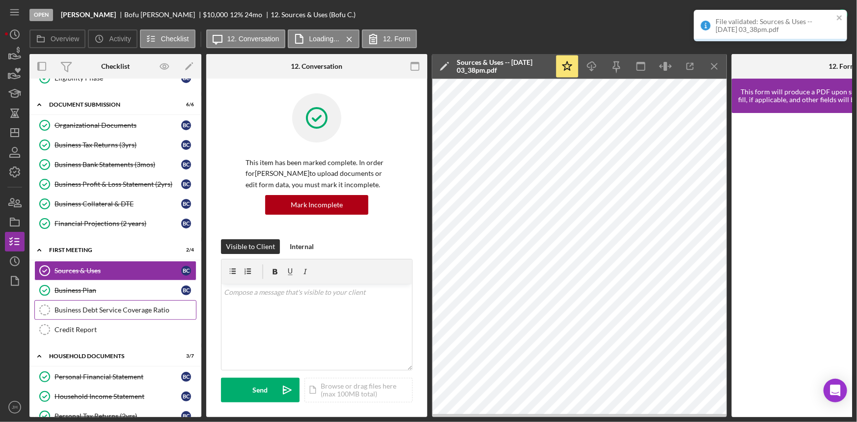
click at [76, 314] on link "Business Debt Service Coverage Ratio Business Debt Service Coverage Ratio" at bounding box center [115, 310] width 162 height 20
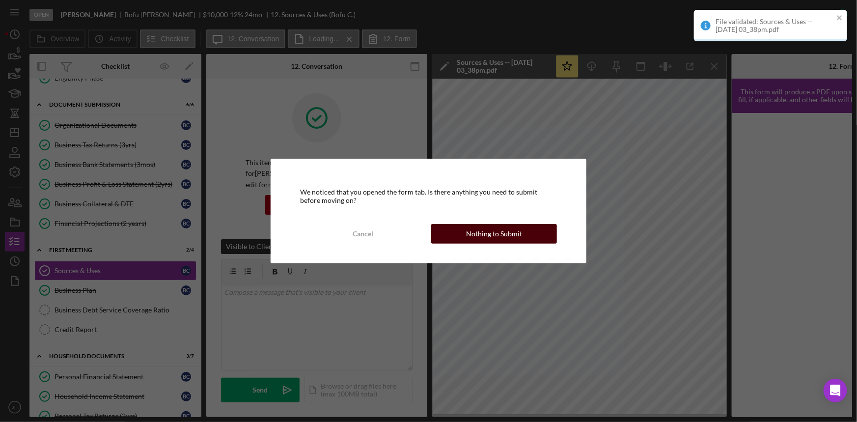
click at [503, 235] on div "Nothing to Submit" at bounding box center [494, 234] width 56 height 20
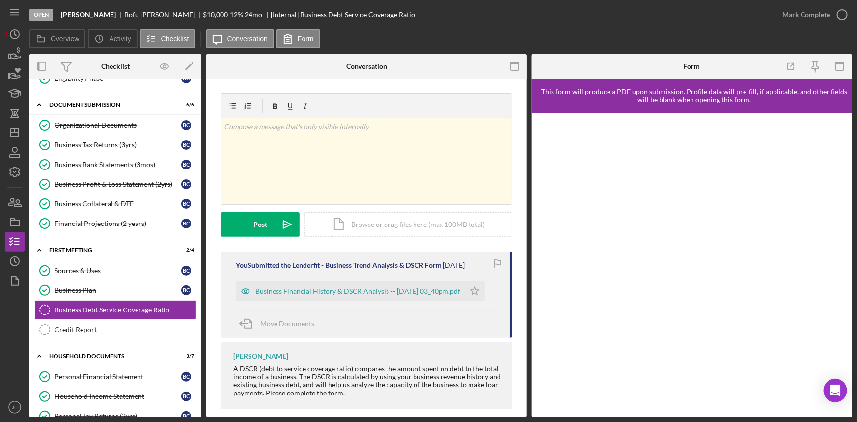
click at [841, 16] on div "File validated: Sources & Uses -- [DATE] 03_38pm.pdf" at bounding box center [770, 29] width 157 height 43
click at [0, 0] on icon "button" at bounding box center [0, 0] width 0 height 0
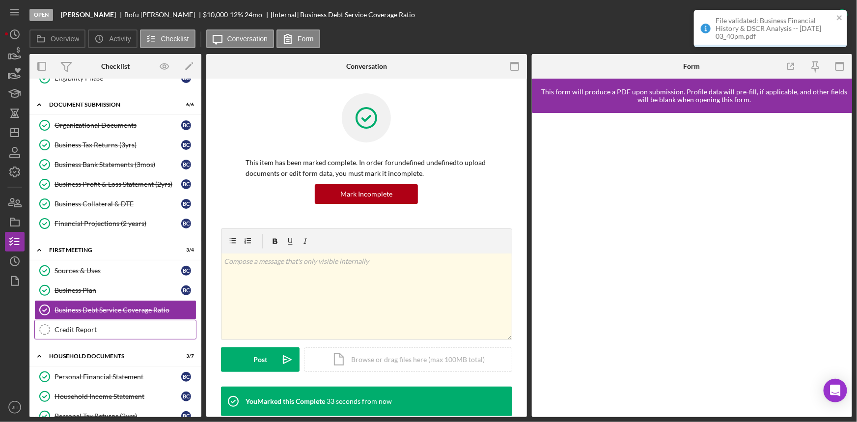
click at [126, 329] on div "Credit Report" at bounding box center [126, 330] width 142 height 8
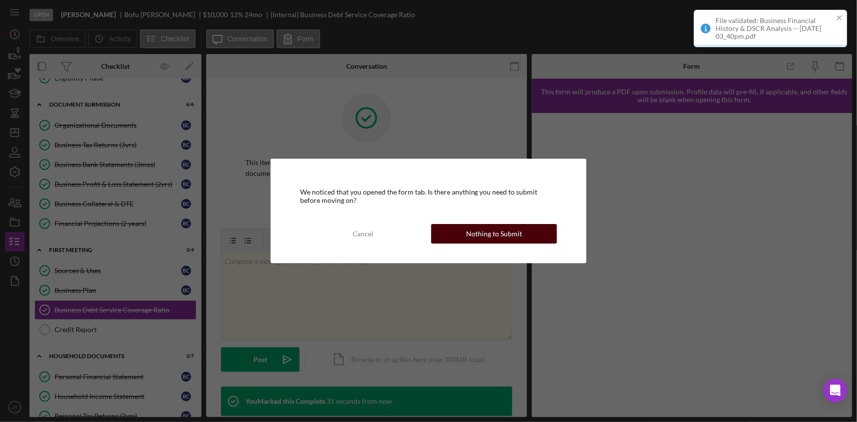
click at [511, 227] on div "Nothing to Submit" at bounding box center [494, 234] width 56 height 20
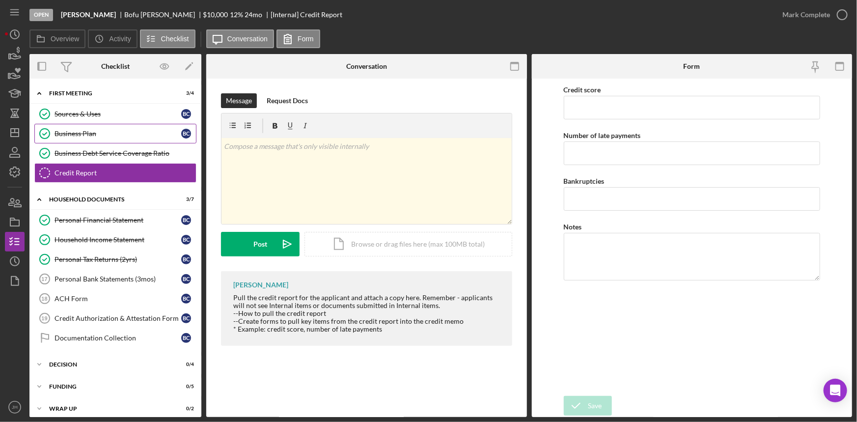
scroll to position [295, 0]
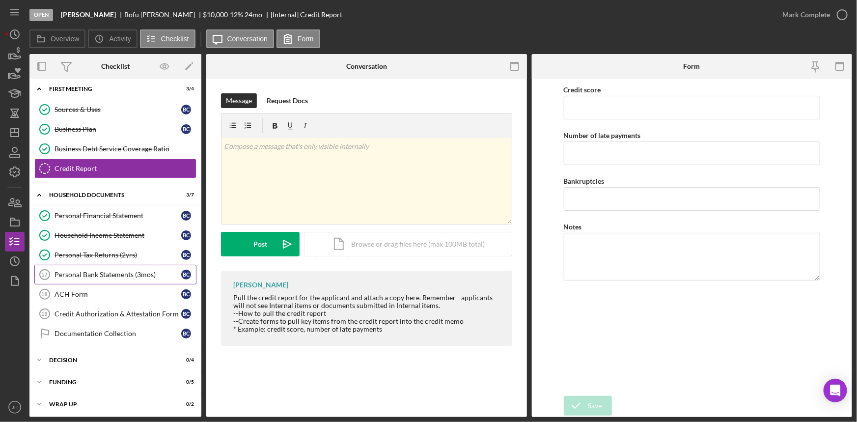
click at [132, 267] on link "Personal Bank Statements (3mos) 17 Personal Bank Statements (3mos) B C" at bounding box center [115, 275] width 162 height 20
